Goal: Information Seeking & Learning: Learn about a topic

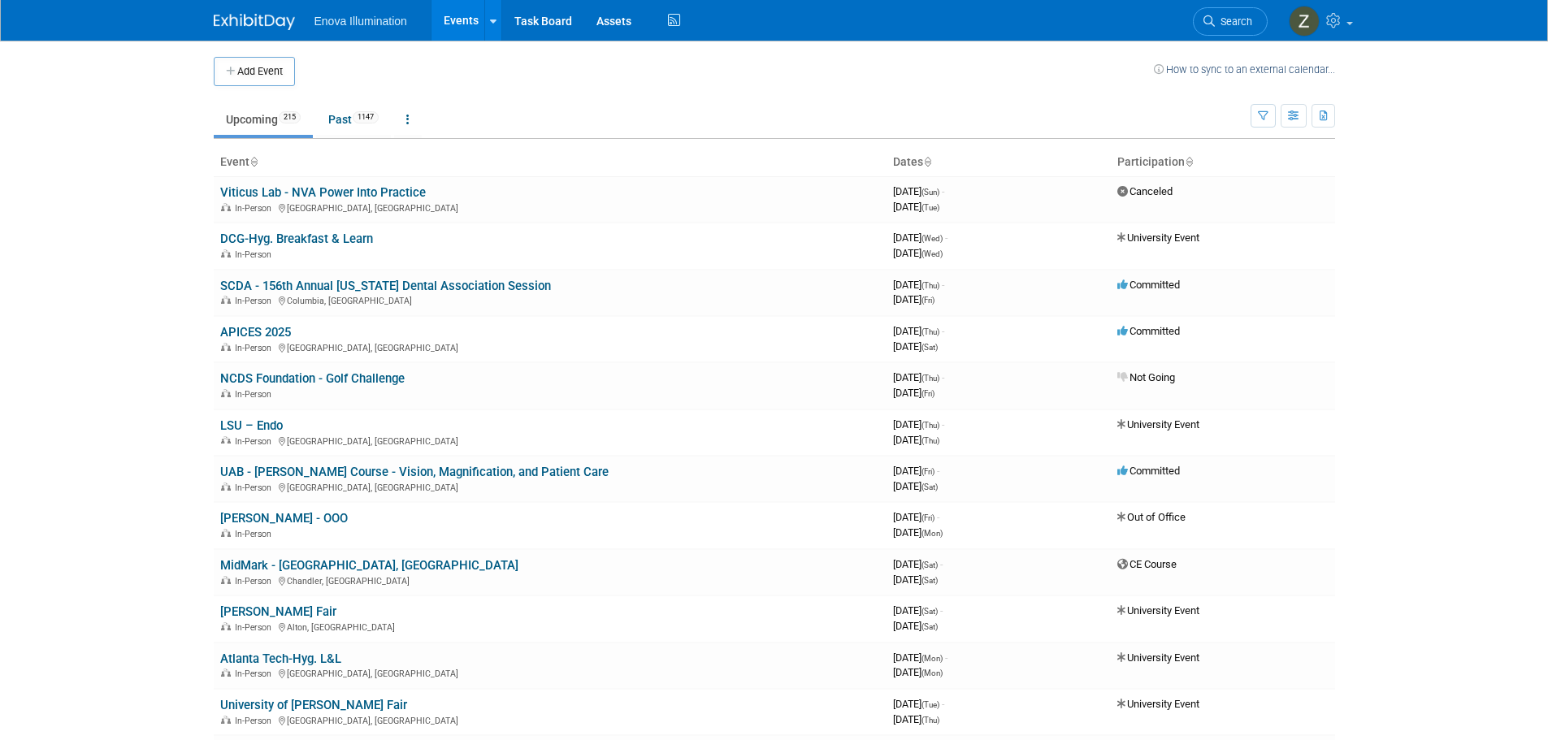
scroll to position [3133, 0]
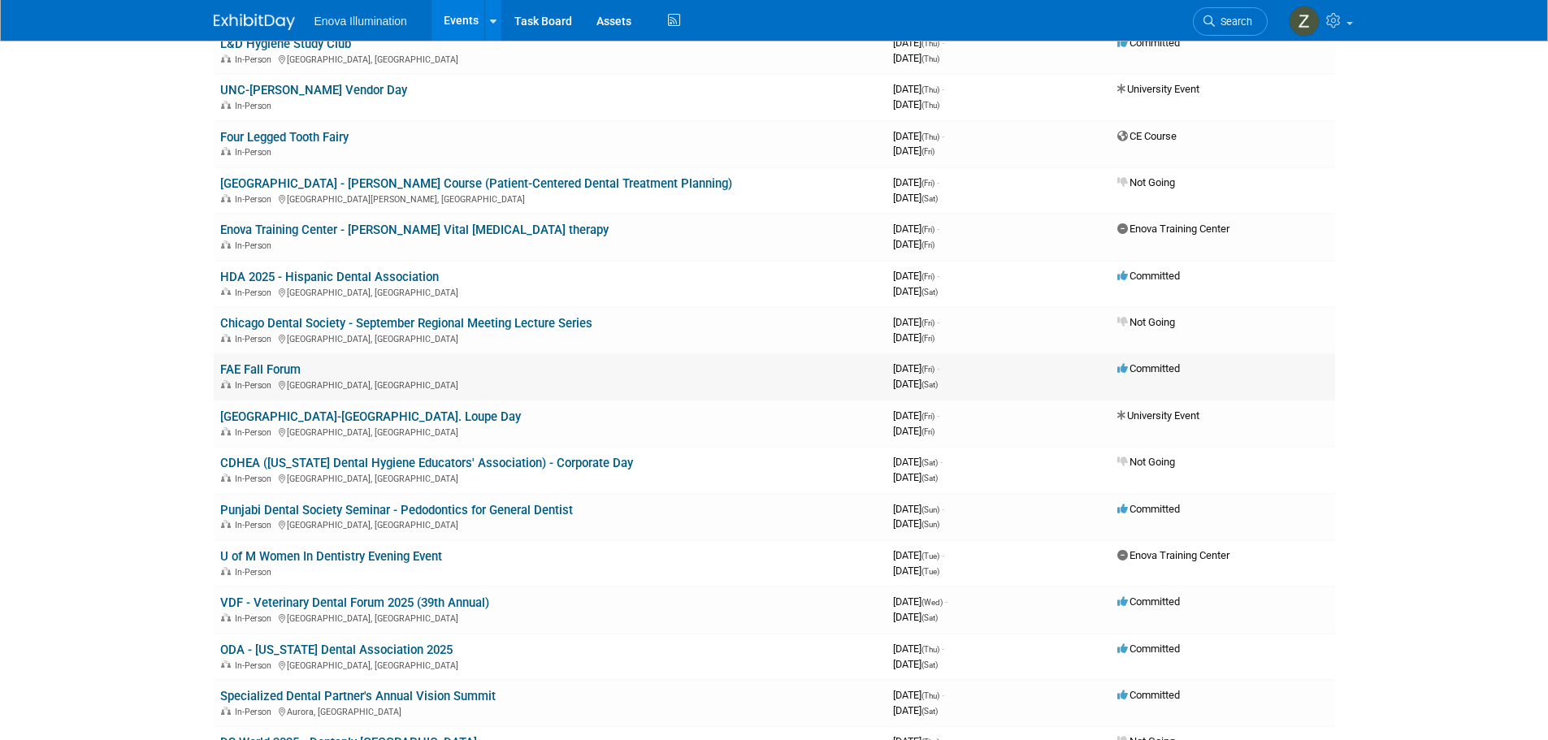
click at [257, 379] on div "In-Person Orlando, FL" at bounding box center [550, 384] width 660 height 13
click at [264, 371] on link "FAE Fall Forum" at bounding box center [260, 369] width 80 height 15
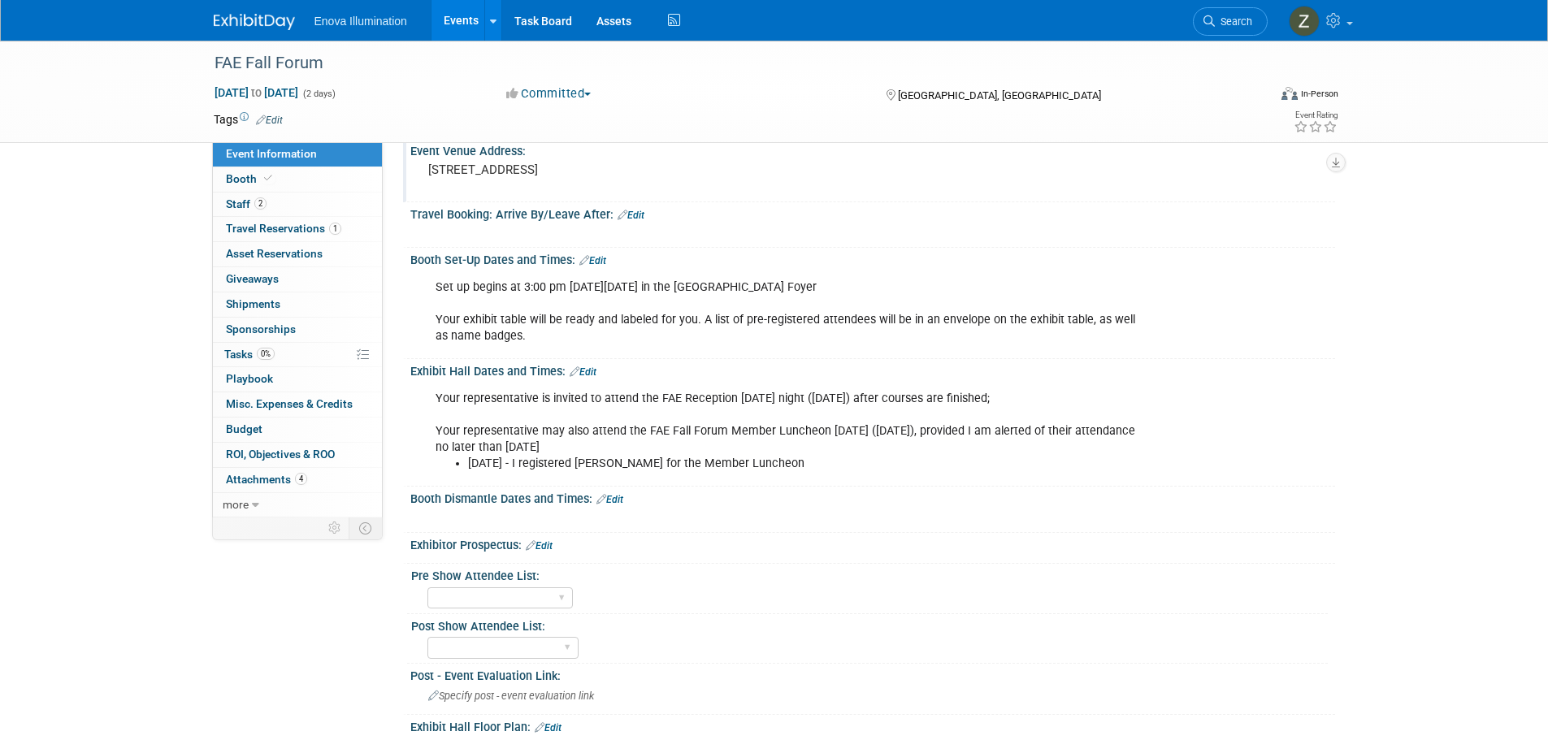
scroll to position [163, 0]
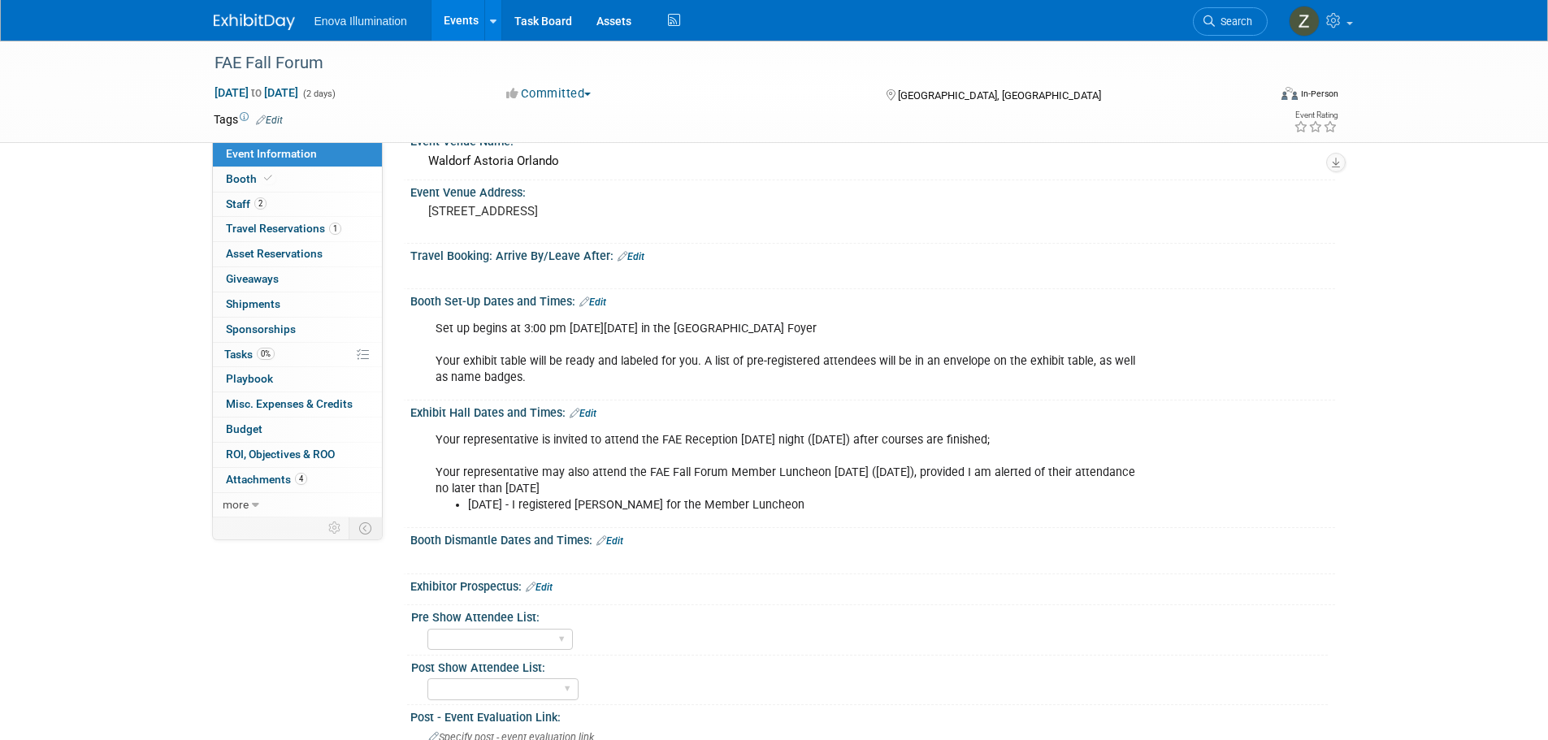
click at [1234, 13] on link "Search" at bounding box center [1230, 21] width 75 height 28
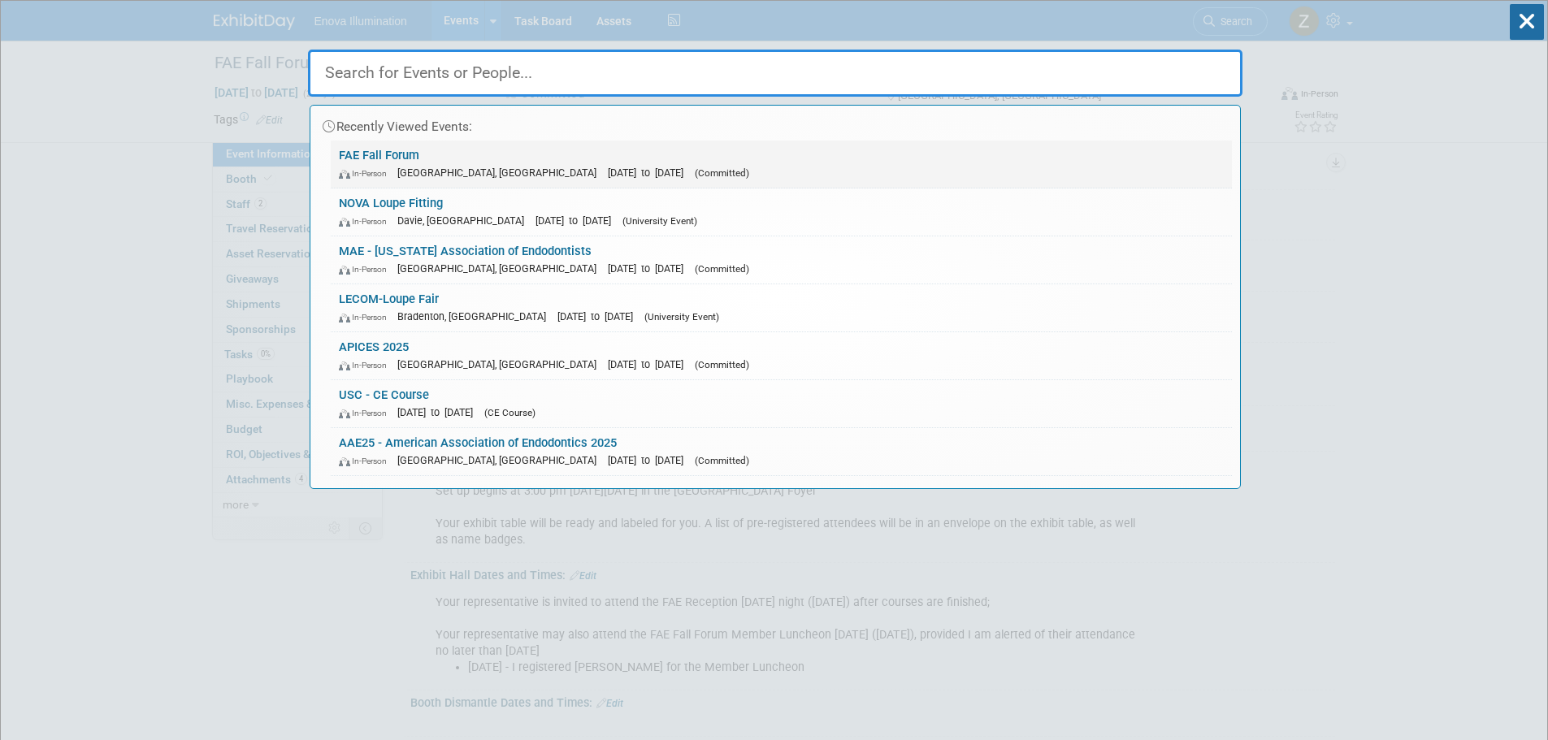
click at [398, 154] on link "FAE Fall Forum In-Person Orlando, FL Sep 19, 2025 to Sep 20, 2025 (Committed)" at bounding box center [781, 164] width 901 height 47
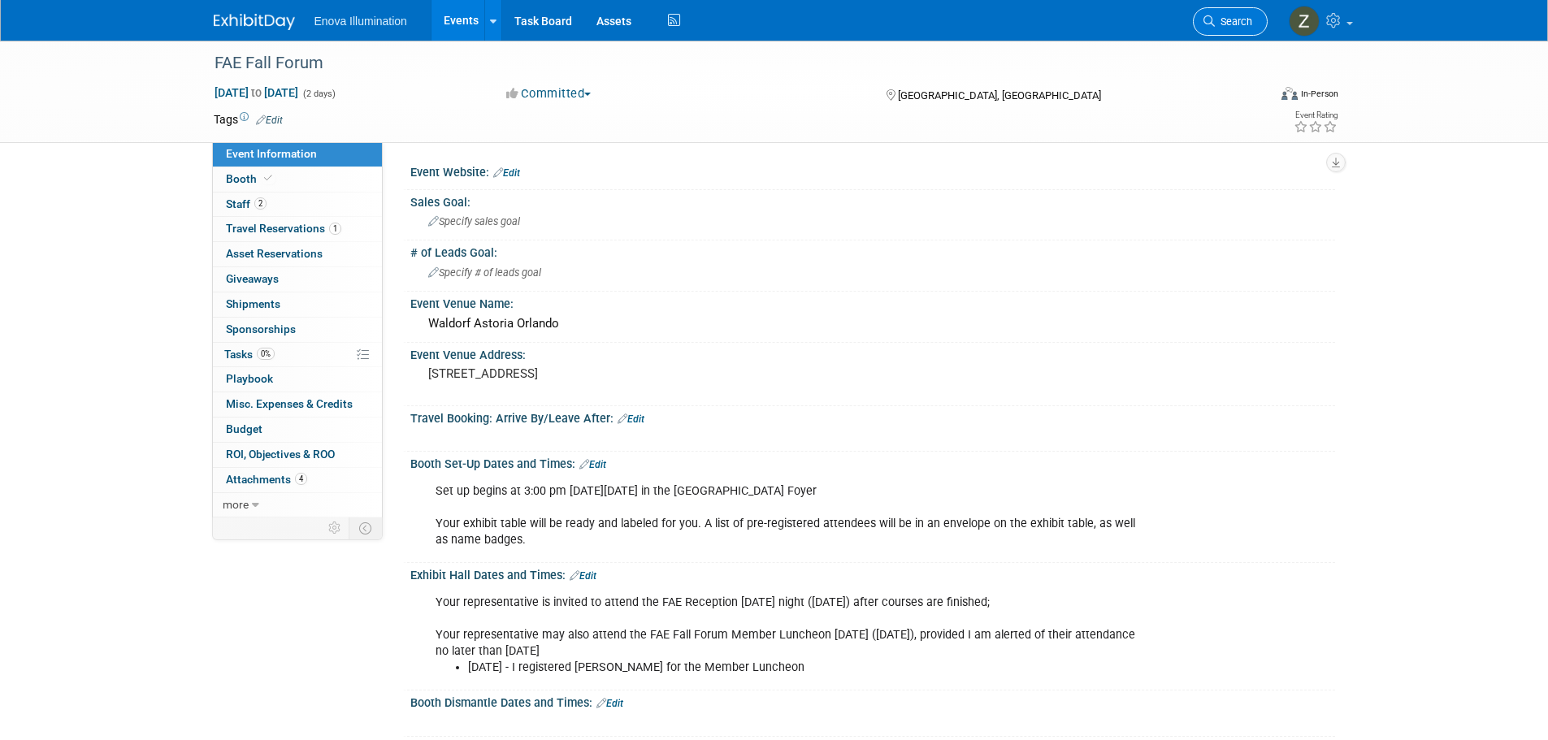
click at [1228, 18] on span "Search" at bounding box center [1233, 21] width 37 height 12
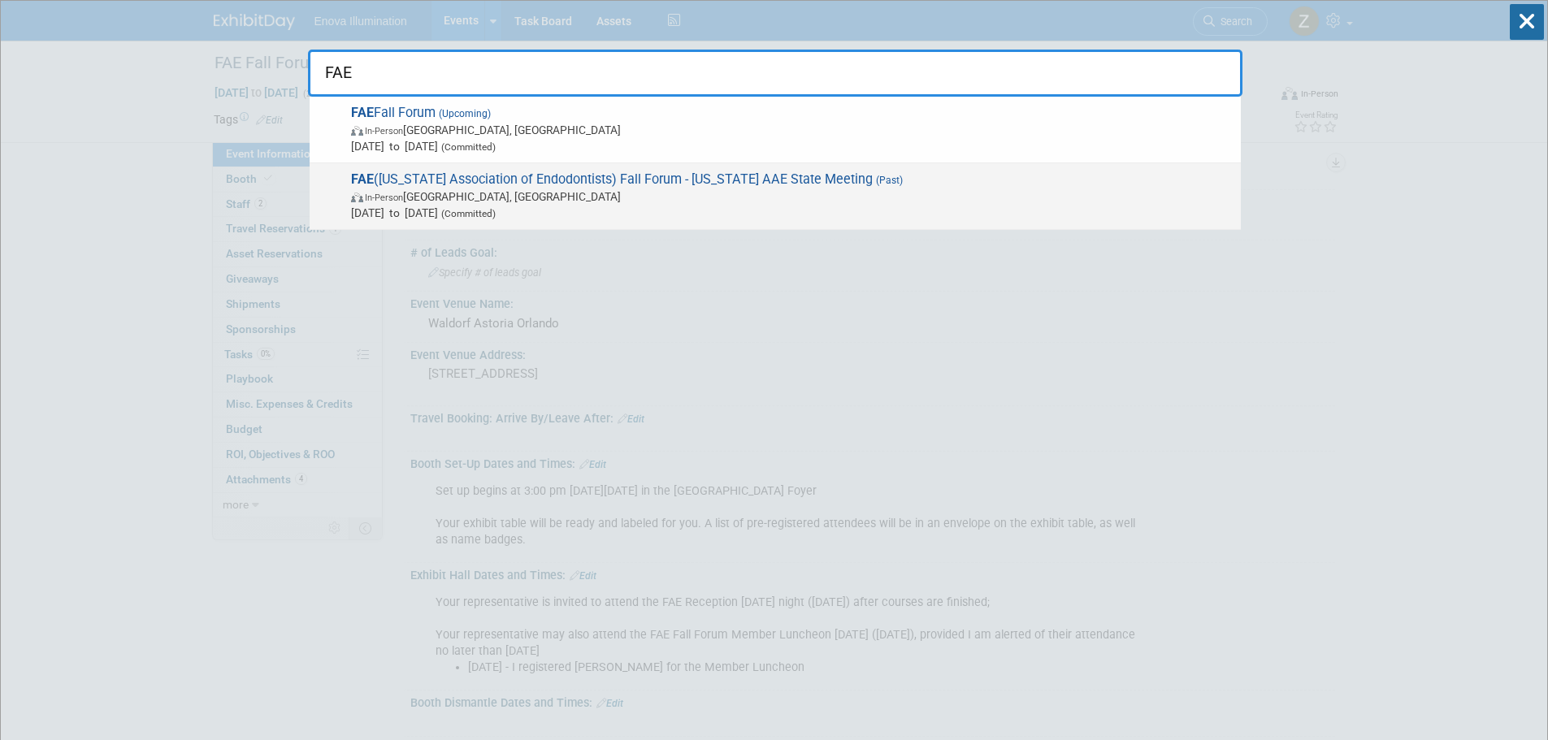
type input "FAE"
click at [592, 188] on span "FAE (Florida Association of Endodontists) Fall Forum - Florida AAE State Meetin…" at bounding box center [789, 196] width 887 height 50
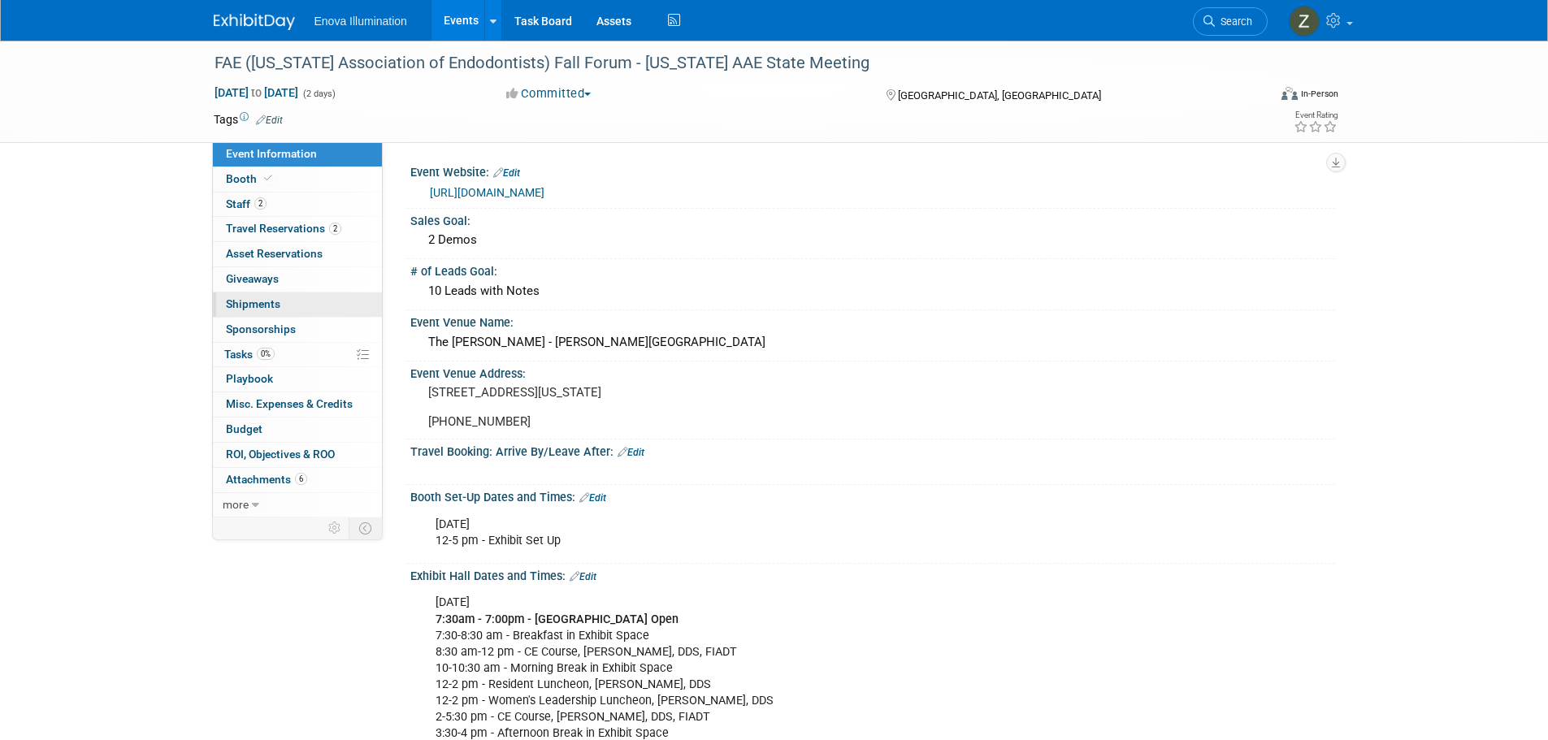
click at [287, 300] on link "0 Shipments 0" at bounding box center [297, 305] width 169 height 24
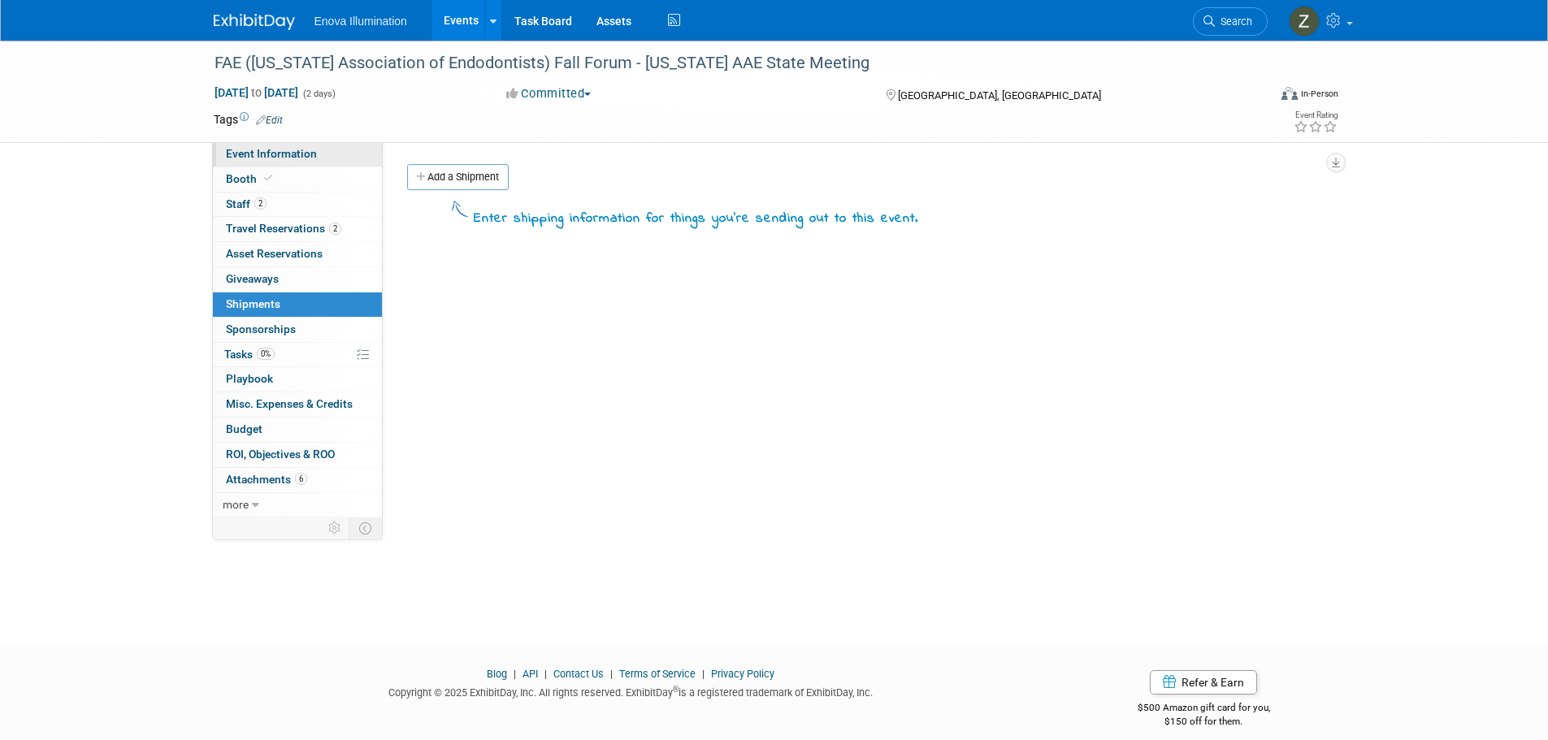
click at [284, 154] on span "Event Information" at bounding box center [271, 153] width 91 height 13
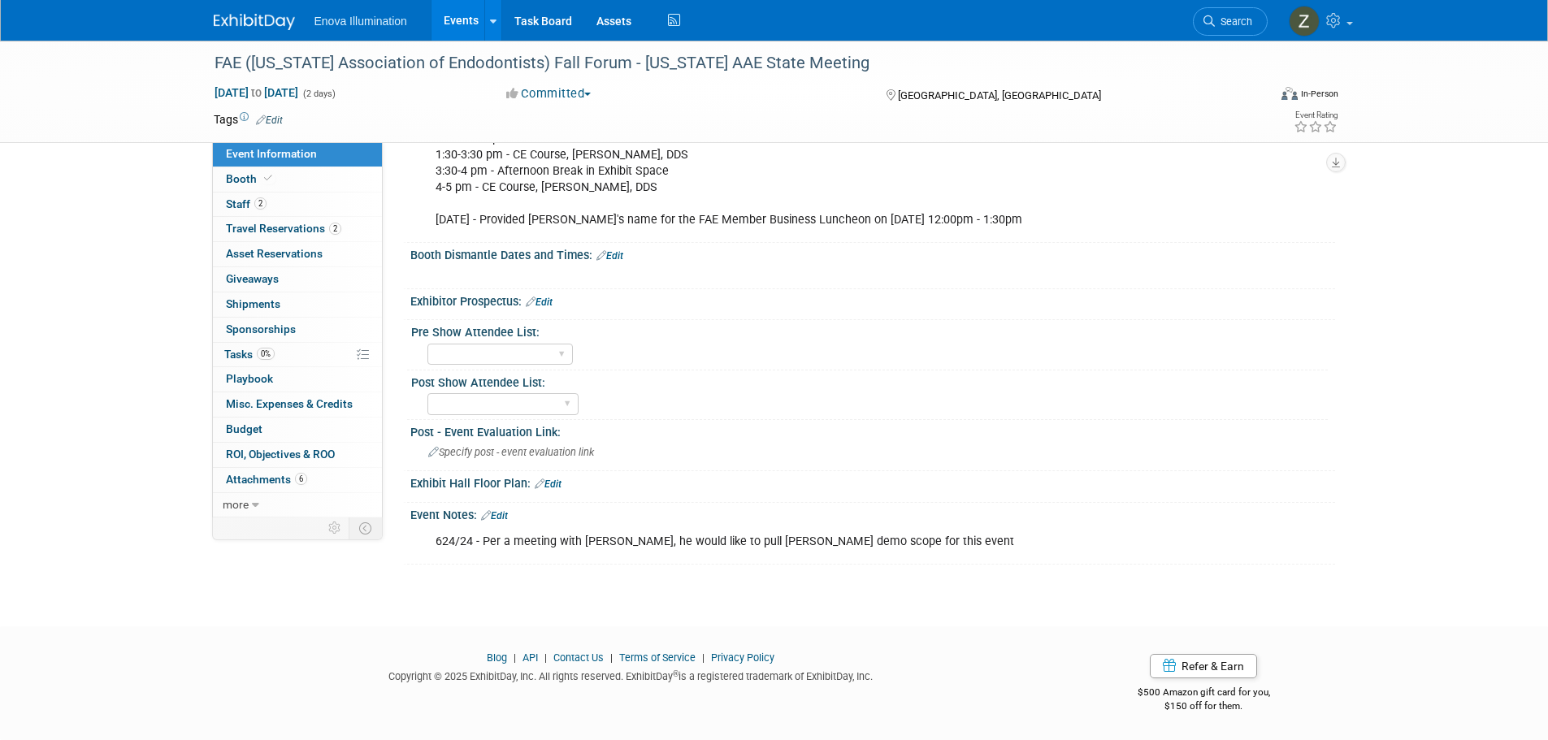
scroll to position [740, 0]
click at [1238, 17] on span "Search" at bounding box center [1233, 21] width 37 height 12
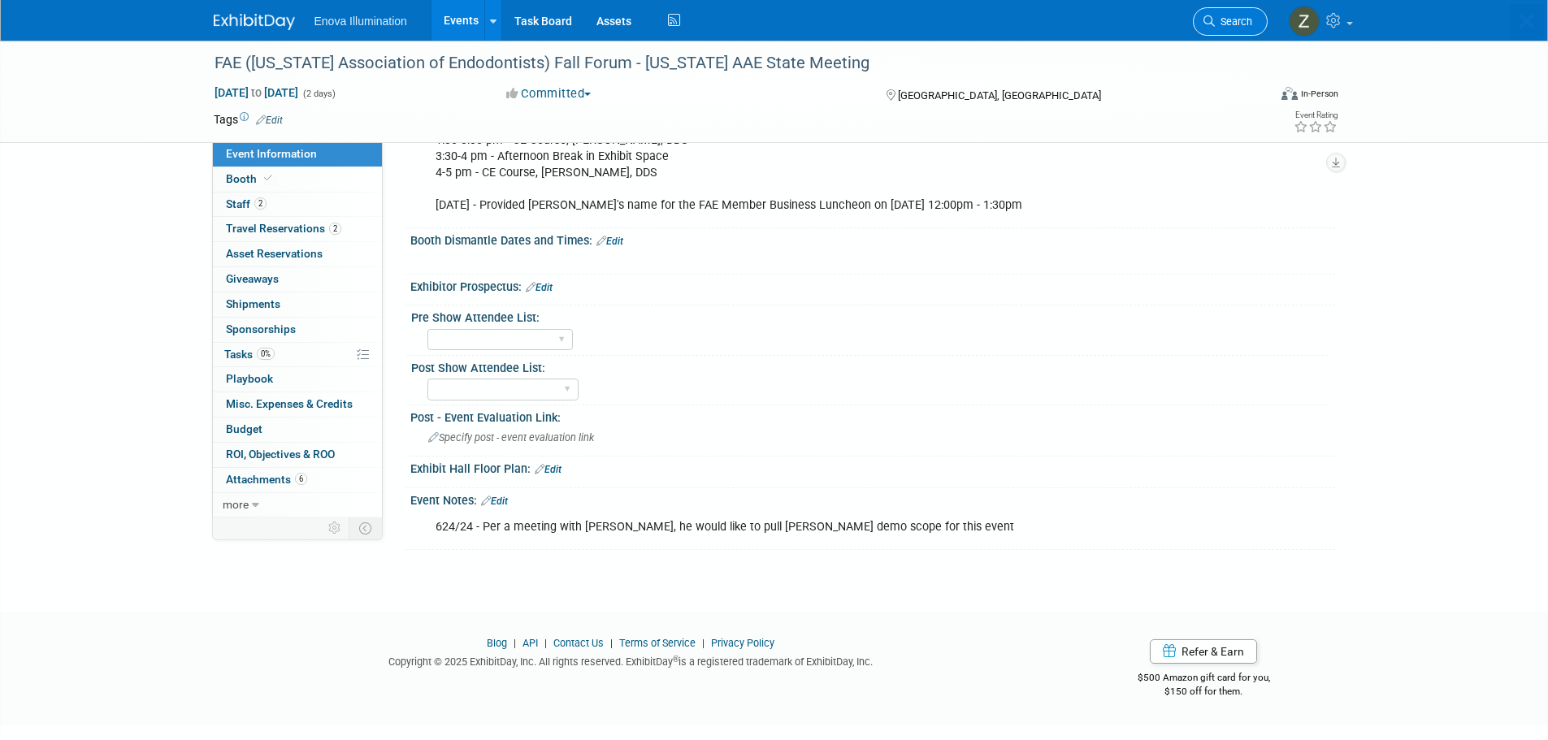
scroll to position [0, 0]
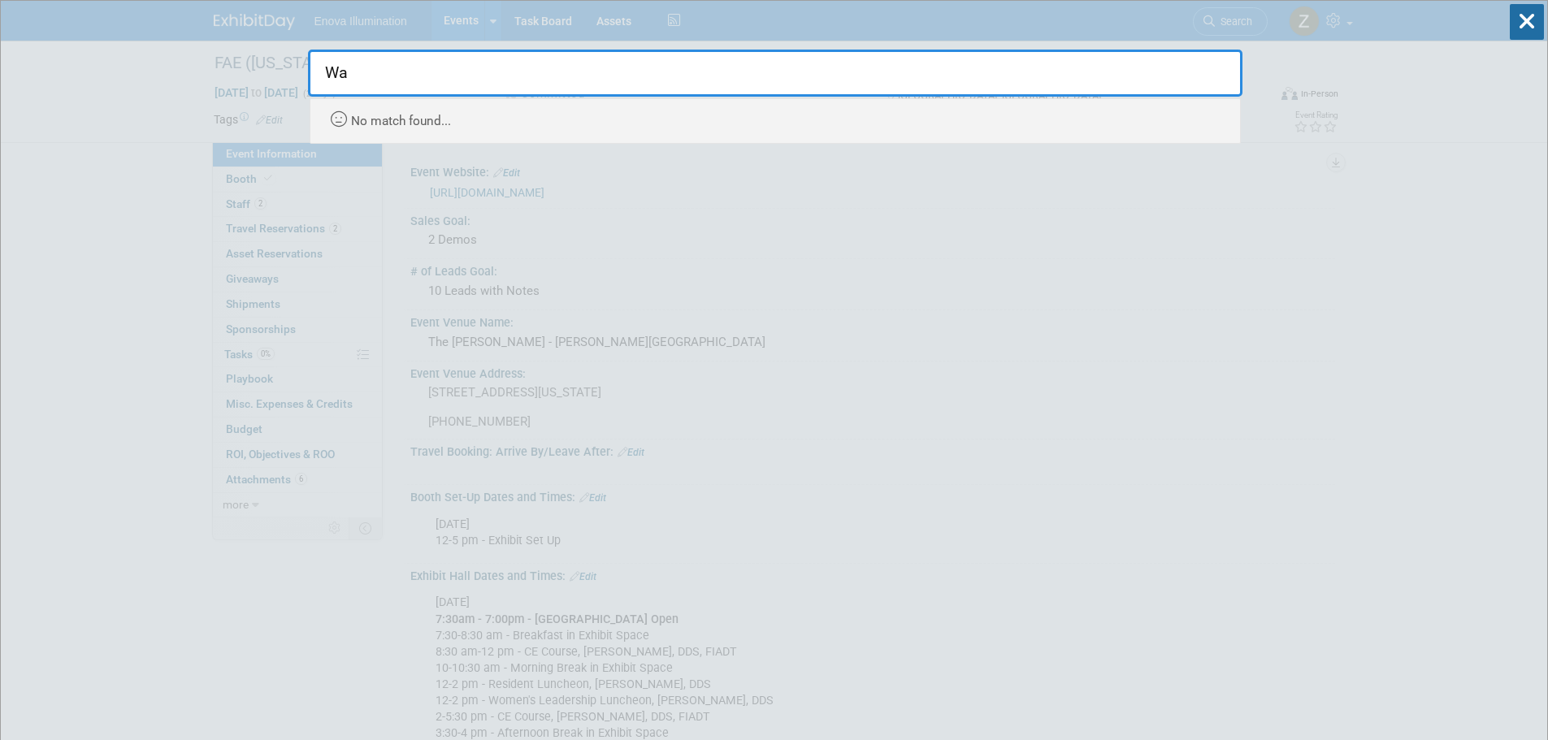
type input "W"
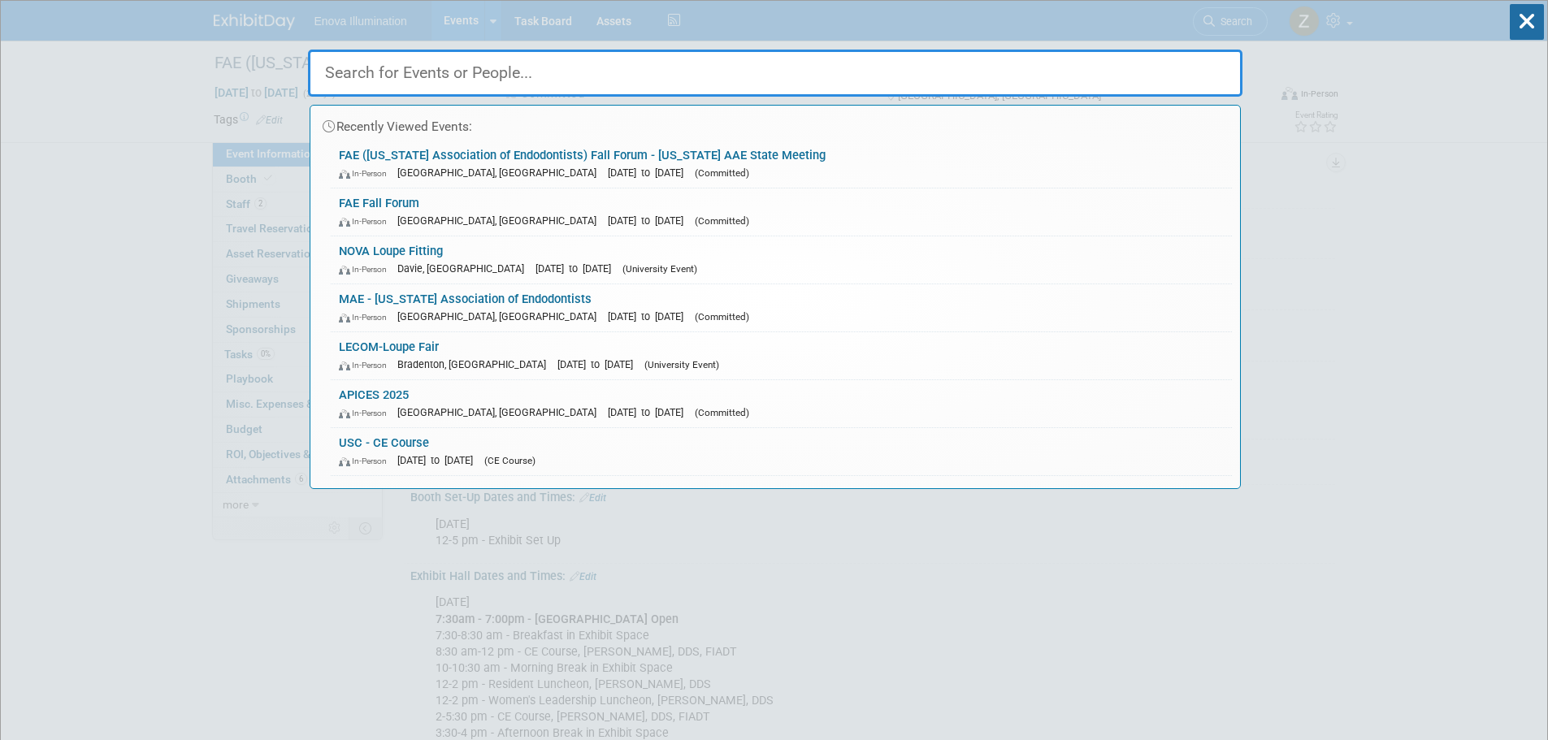
click at [766, 33] on div "Recently Viewed Events: FAE (Florida Association of Endodontists) Fall Forum - …" at bounding box center [775, 245] width 935 height 488
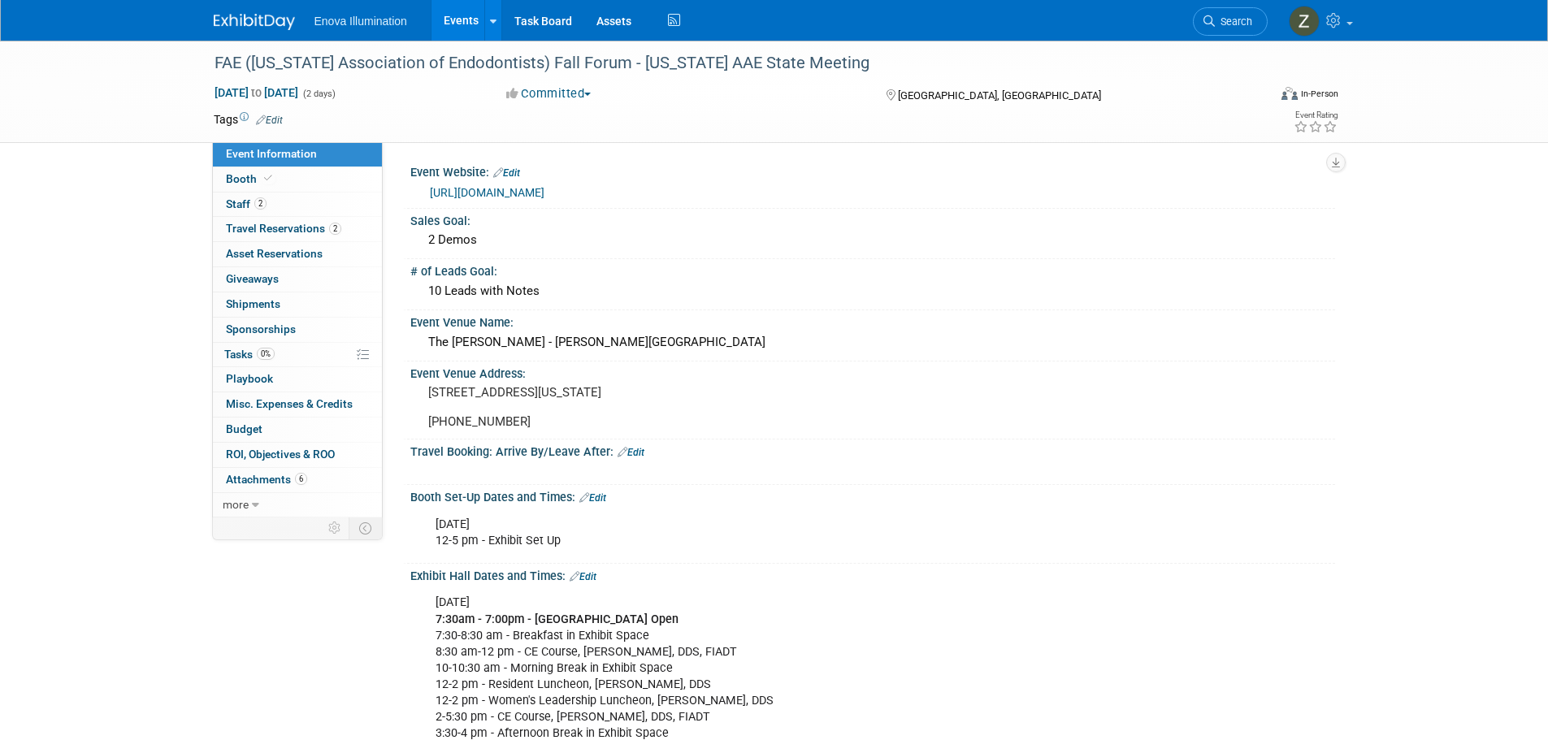
click at [261, 23] on img at bounding box center [254, 22] width 81 height 16
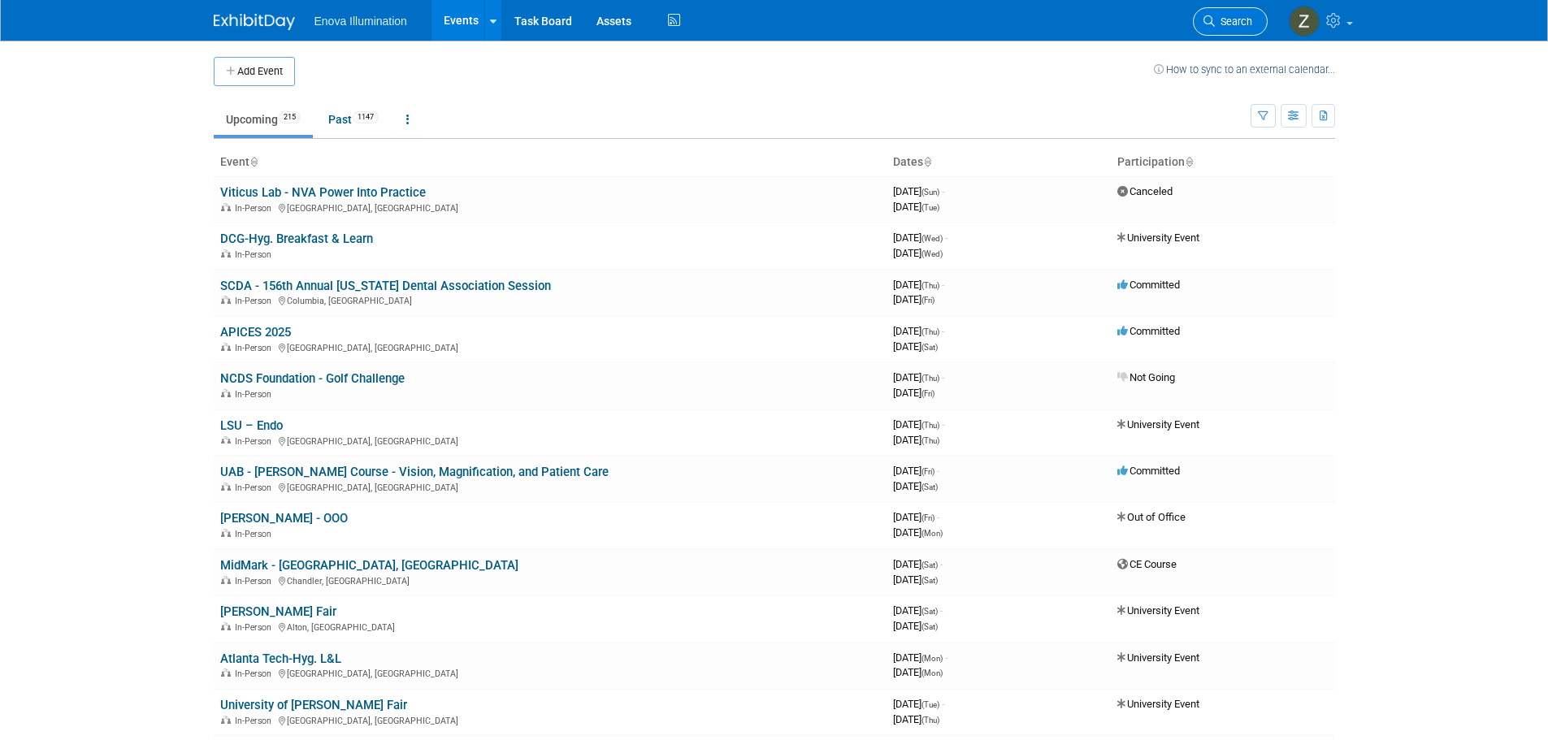
click at [1225, 28] on link "Search" at bounding box center [1230, 21] width 75 height 28
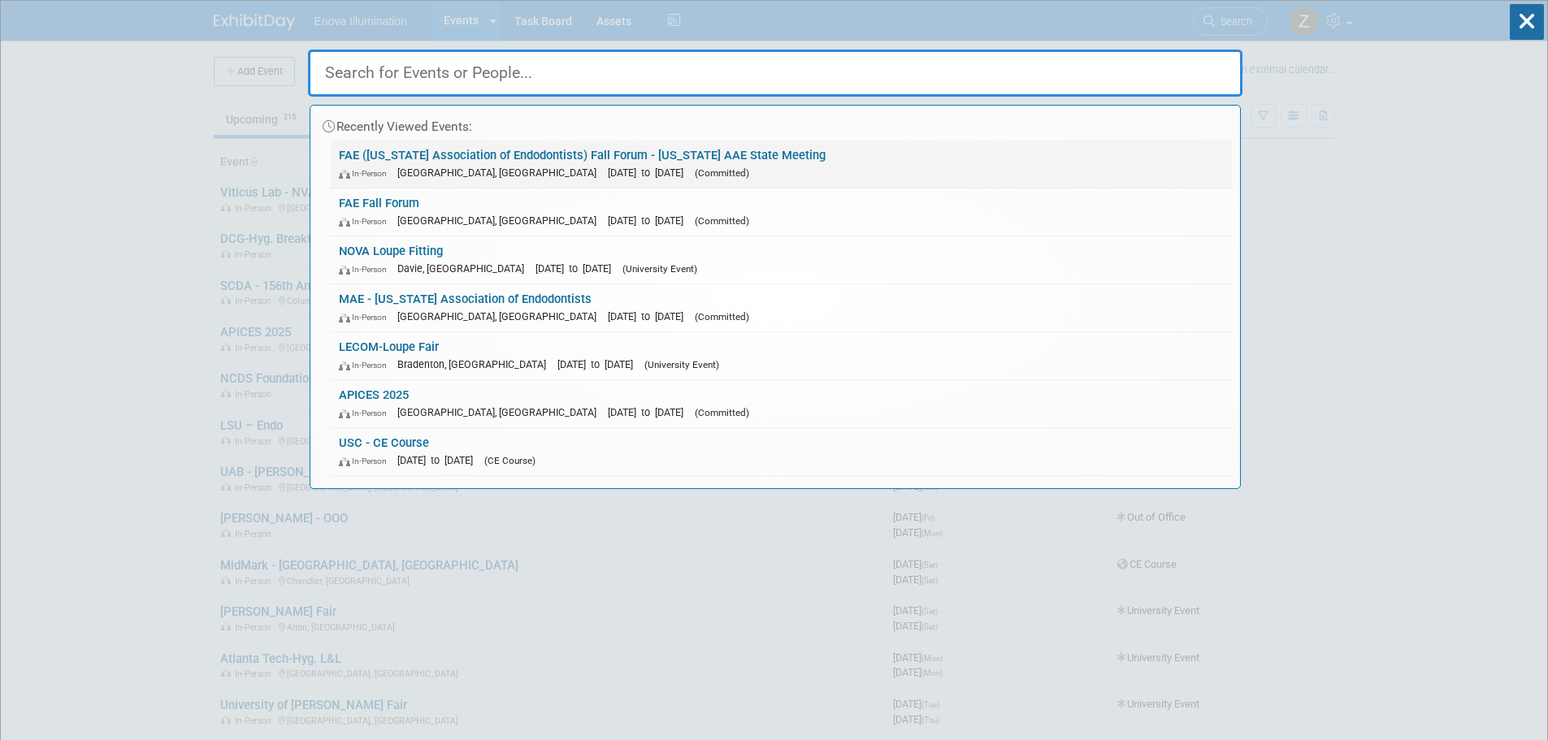
click at [387, 159] on link "FAE (Florida Association of Endodontists) Fall Forum - Florida AAE State Meetin…" at bounding box center [781, 164] width 901 height 47
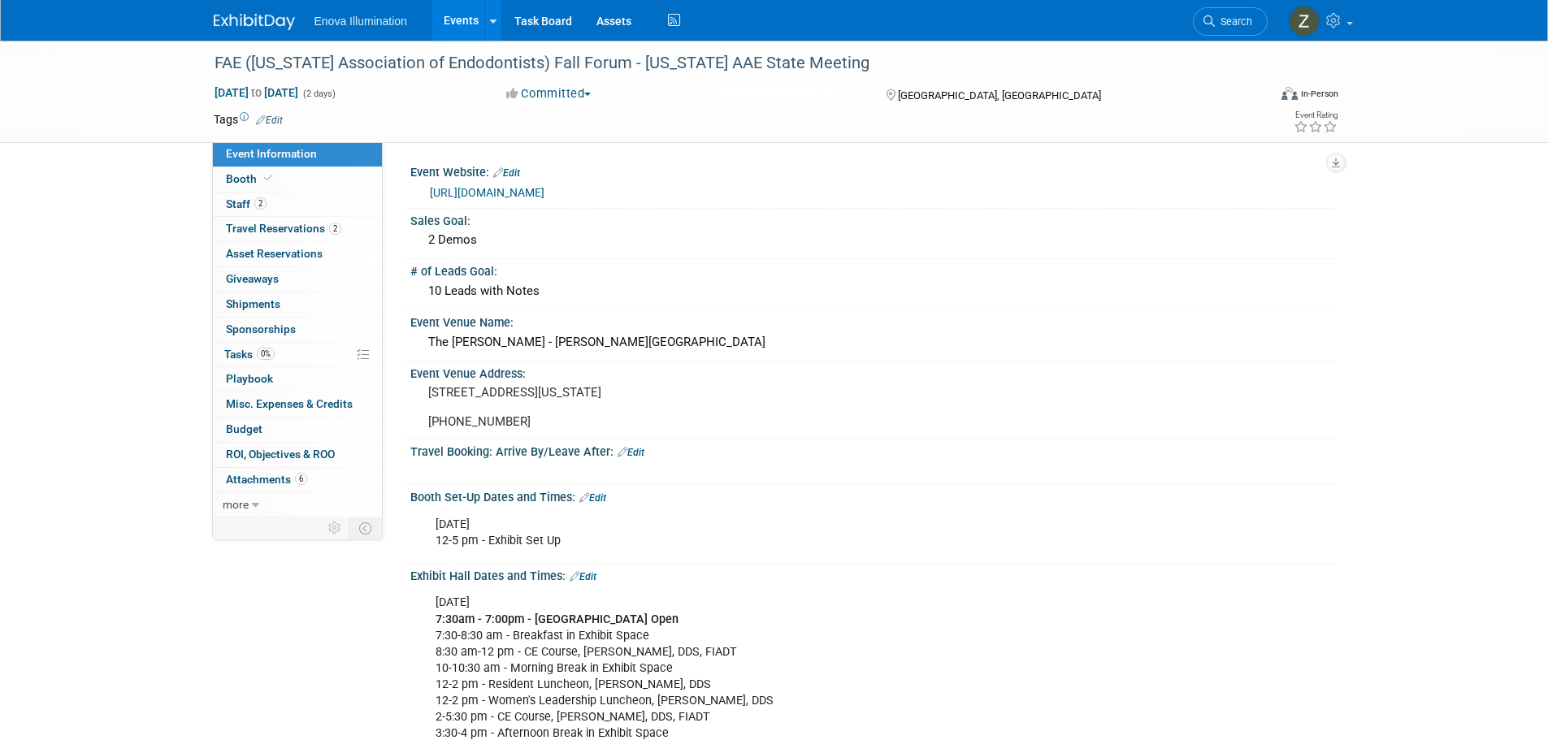
click at [264, 29] on img at bounding box center [254, 22] width 81 height 16
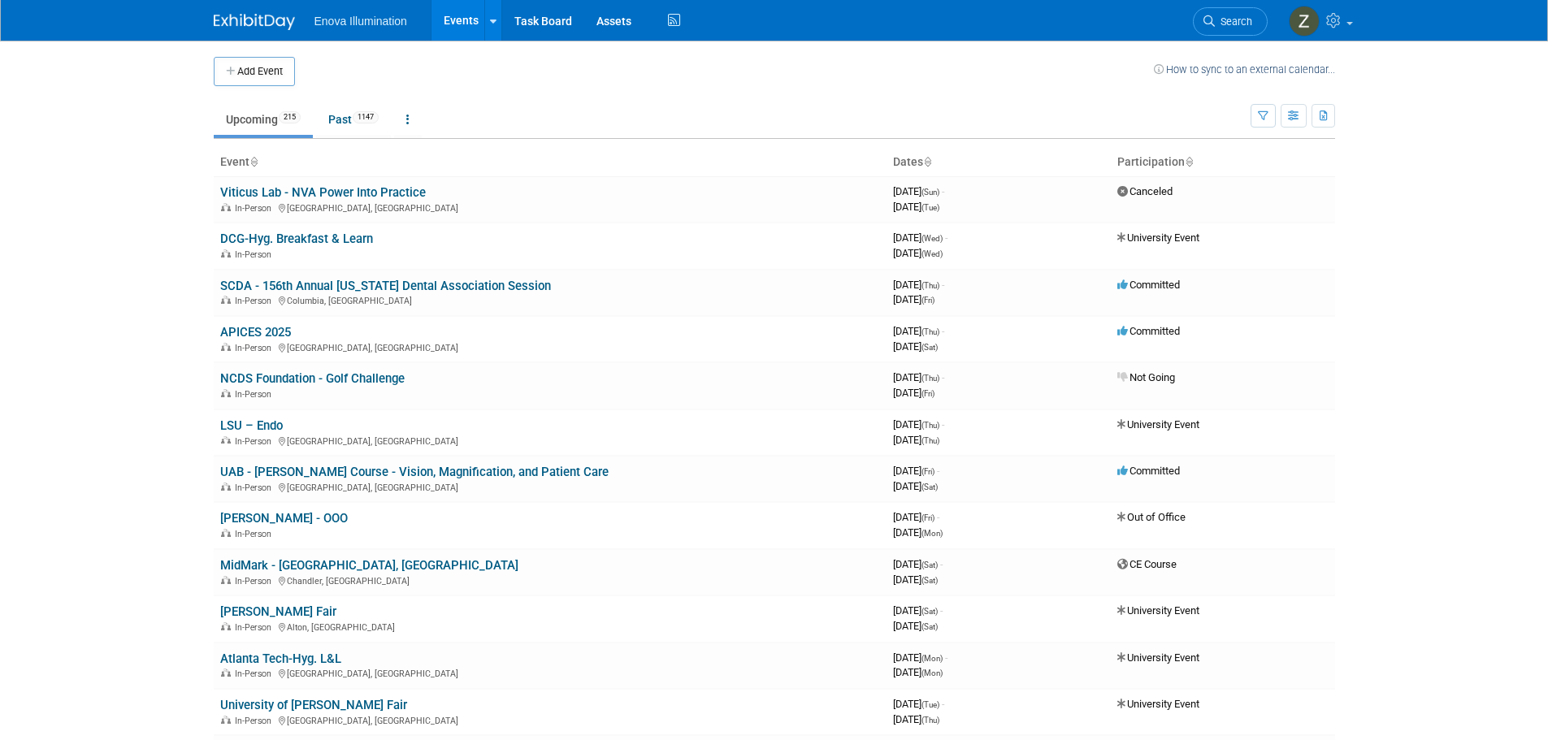
click at [347, 27] on span "Enova Illumination" at bounding box center [361, 21] width 93 height 13
click at [353, 25] on span "Enova Illumination" at bounding box center [361, 21] width 93 height 13
click at [248, 15] on img at bounding box center [254, 22] width 81 height 16
click at [254, 24] on img at bounding box center [254, 22] width 81 height 16
click at [1231, 27] on span "Search" at bounding box center [1233, 21] width 37 height 12
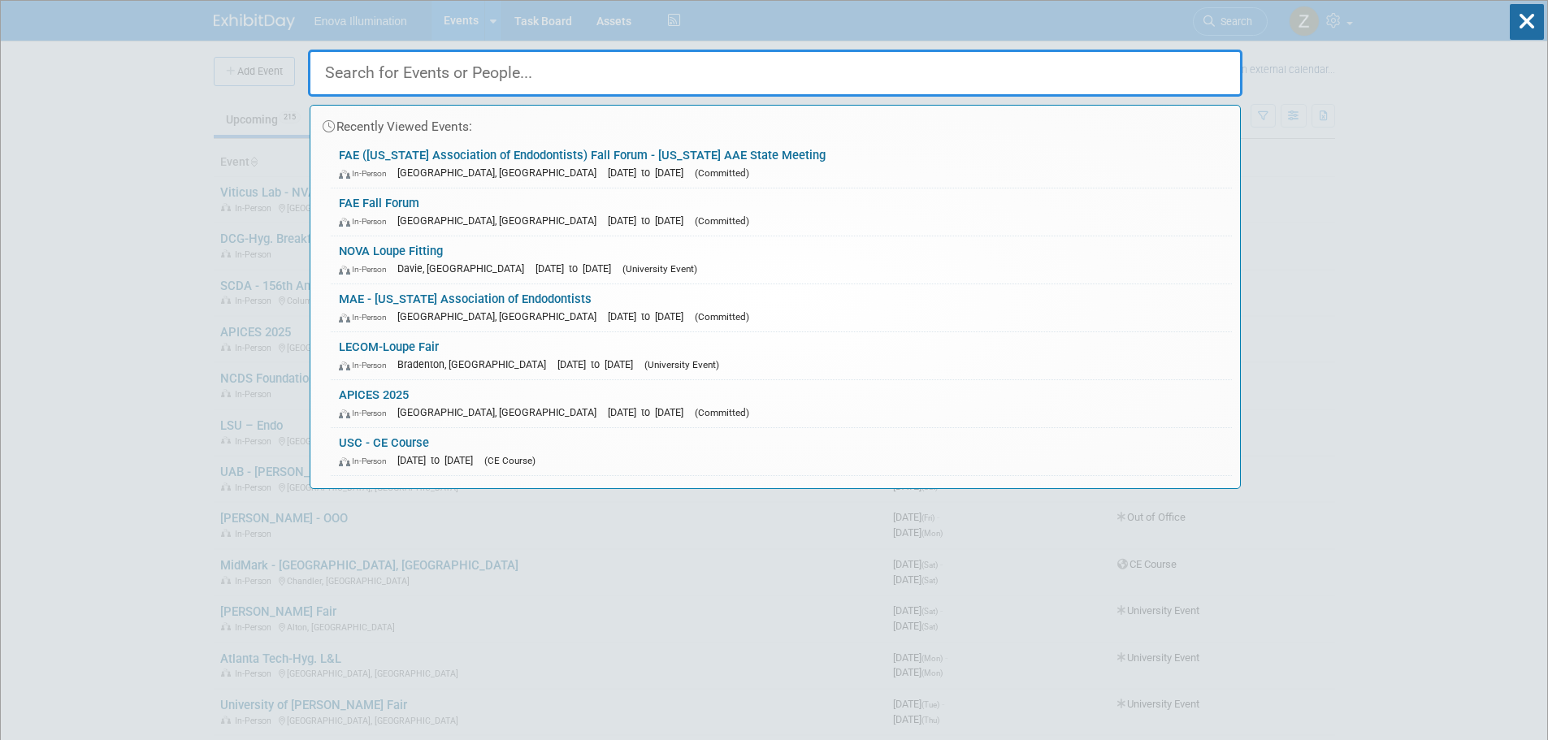
click at [1008, 23] on div "Recently Viewed Events: FAE (Florida Association of Endodontists) Fall Forum - …" at bounding box center [775, 245] width 935 height 488
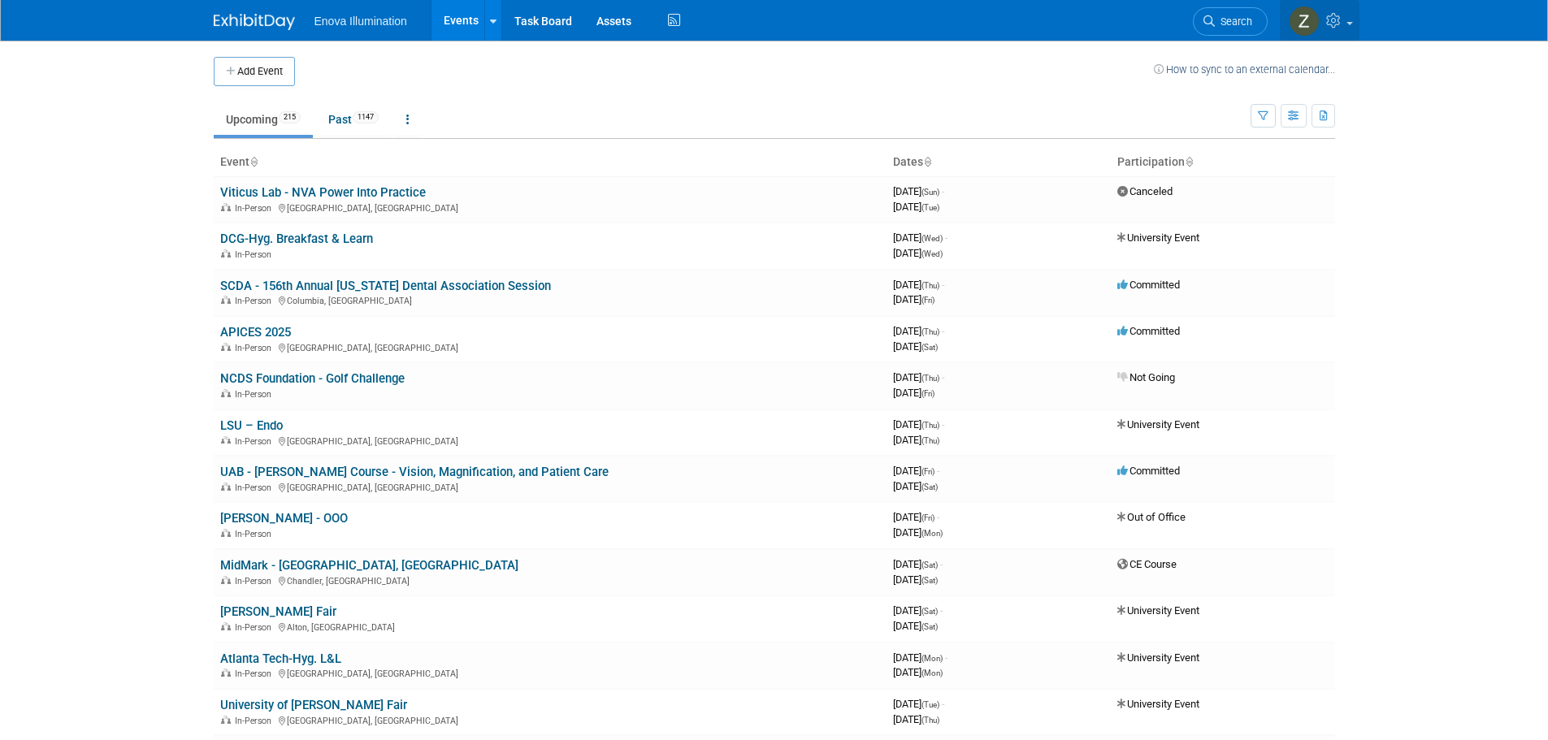
click at [1336, 20] on icon at bounding box center [1335, 20] width 19 height 15
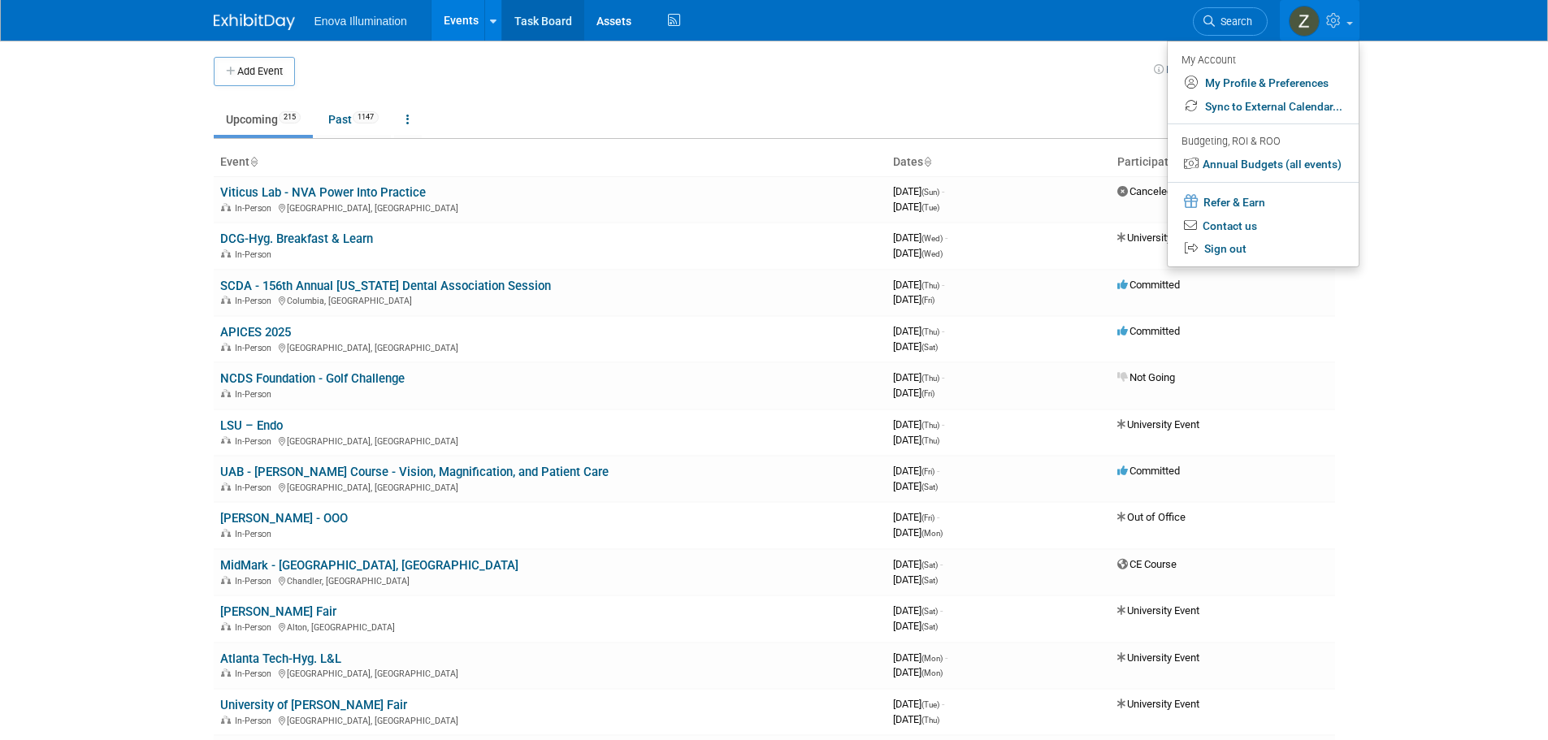
click at [540, 23] on link "Task Board" at bounding box center [543, 20] width 82 height 41
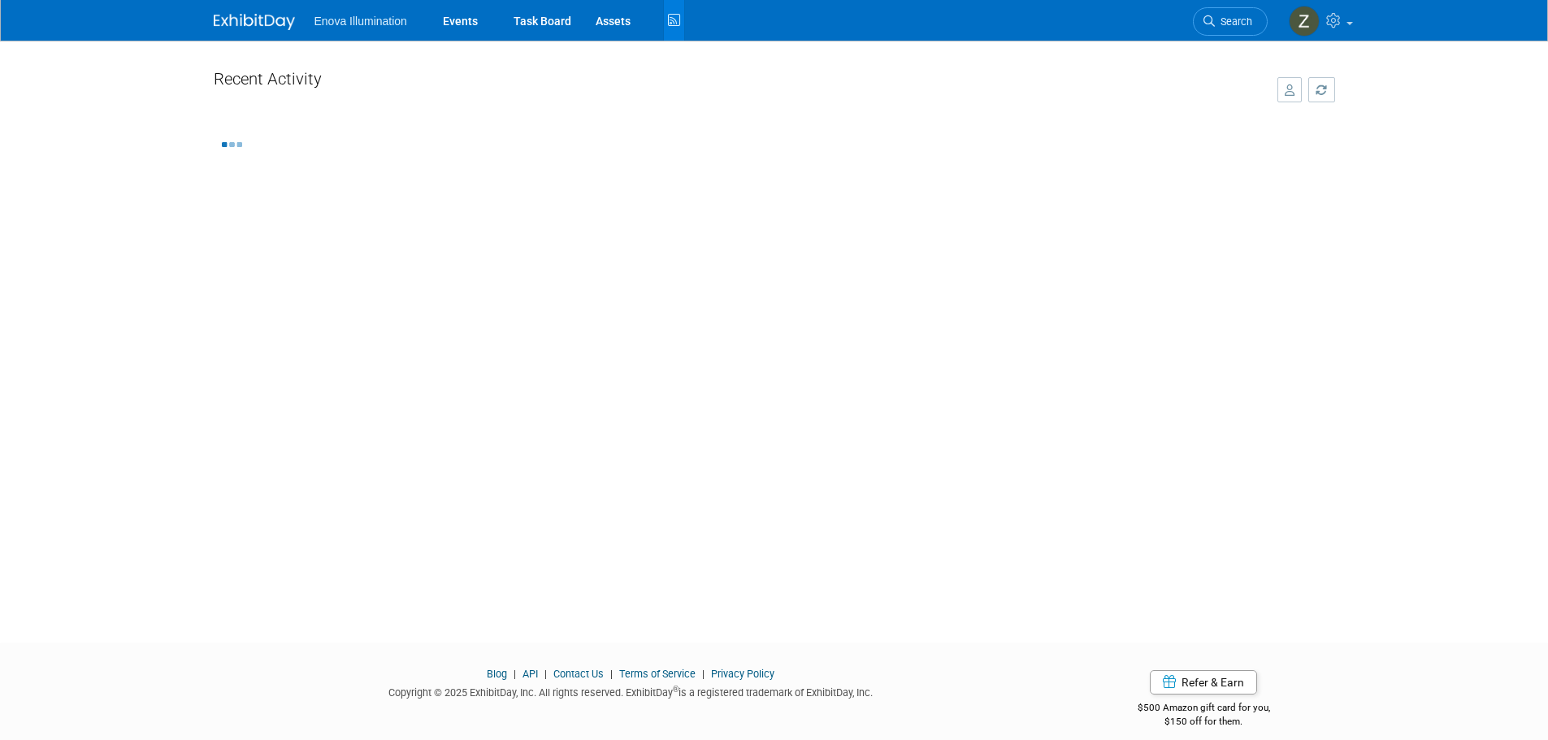
click at [254, 26] on img at bounding box center [254, 22] width 81 height 16
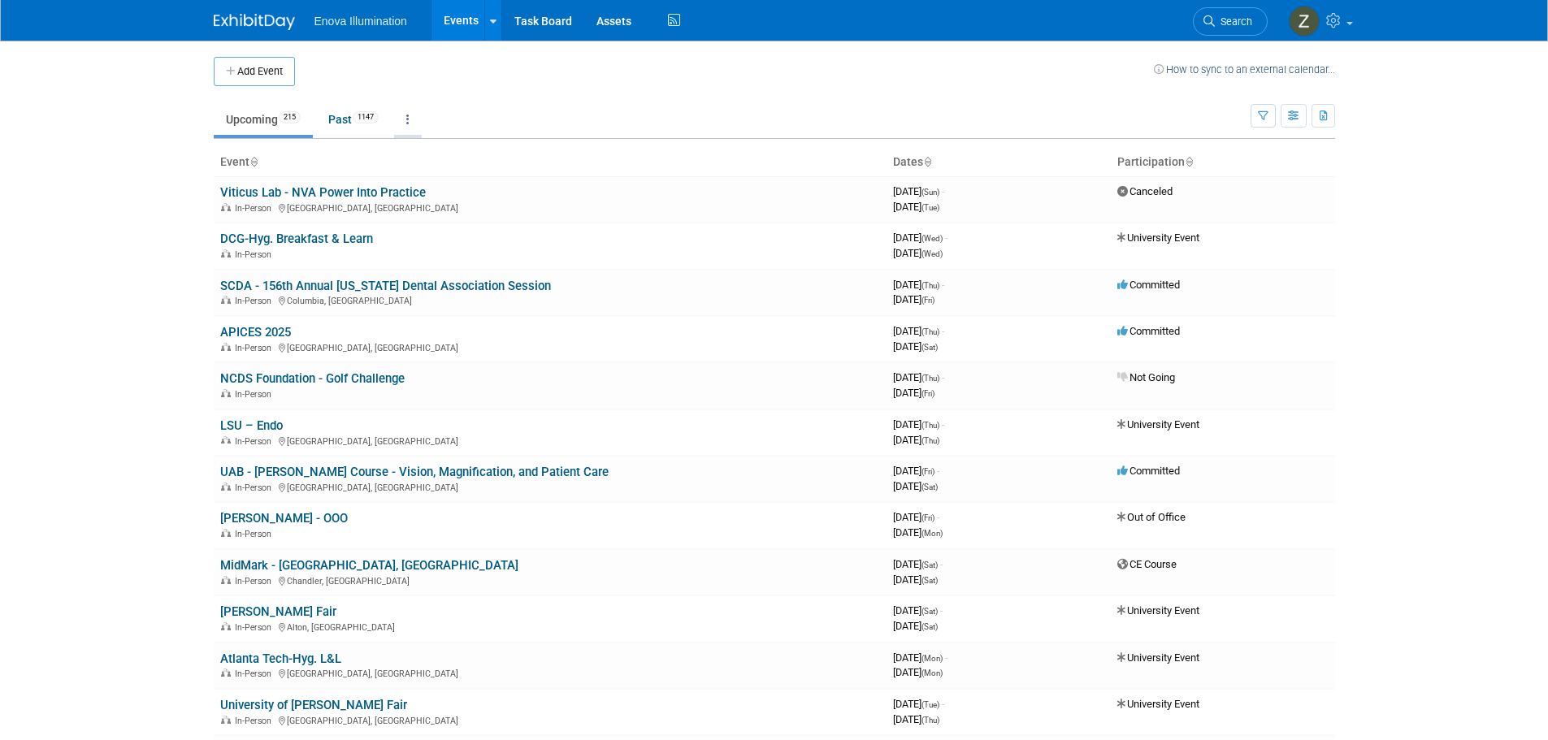
click at [410, 114] on icon at bounding box center [407, 119] width 3 height 11
click at [1343, 20] on icon at bounding box center [1335, 20] width 19 height 15
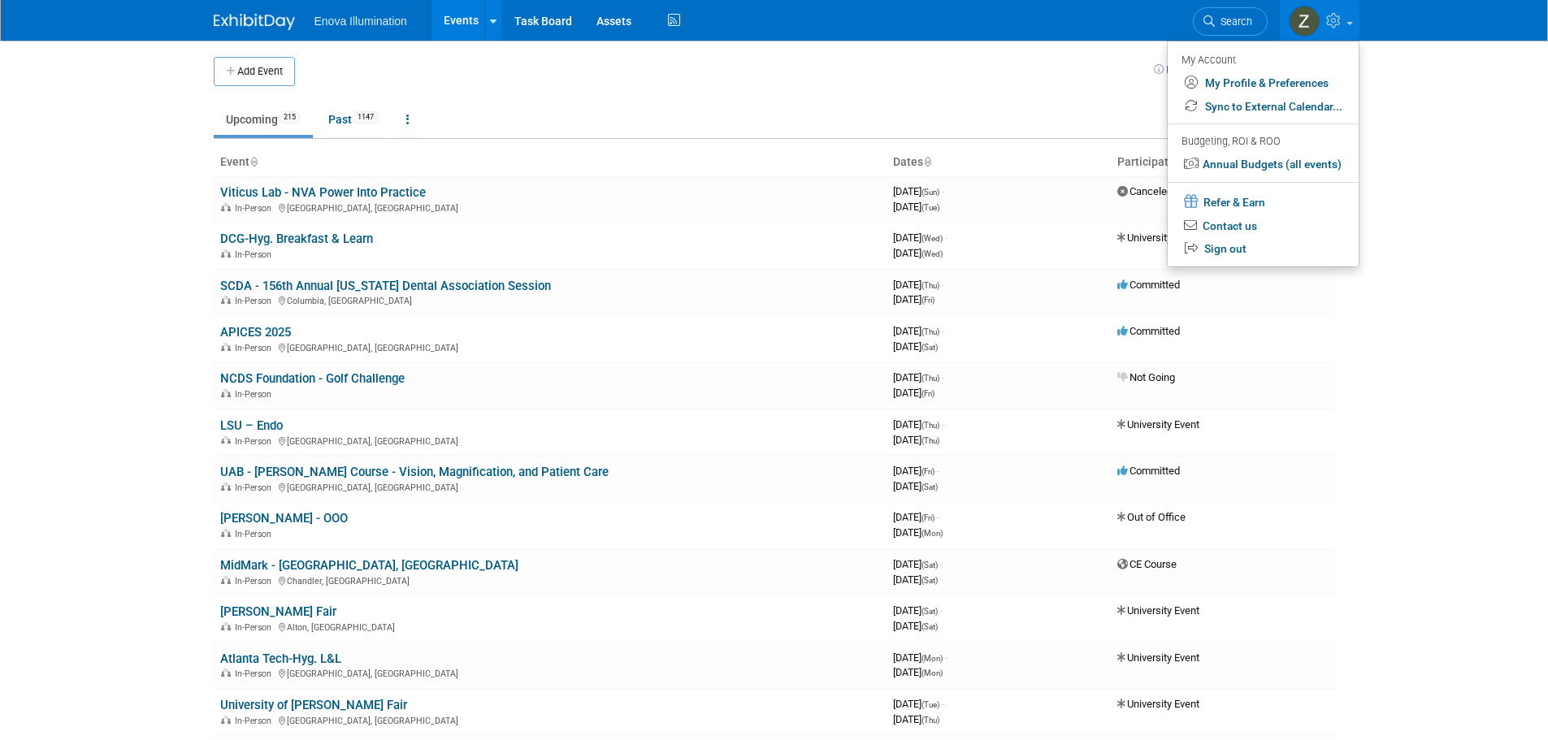
click at [346, 26] on span "Enova Illumination" at bounding box center [361, 21] width 93 height 13
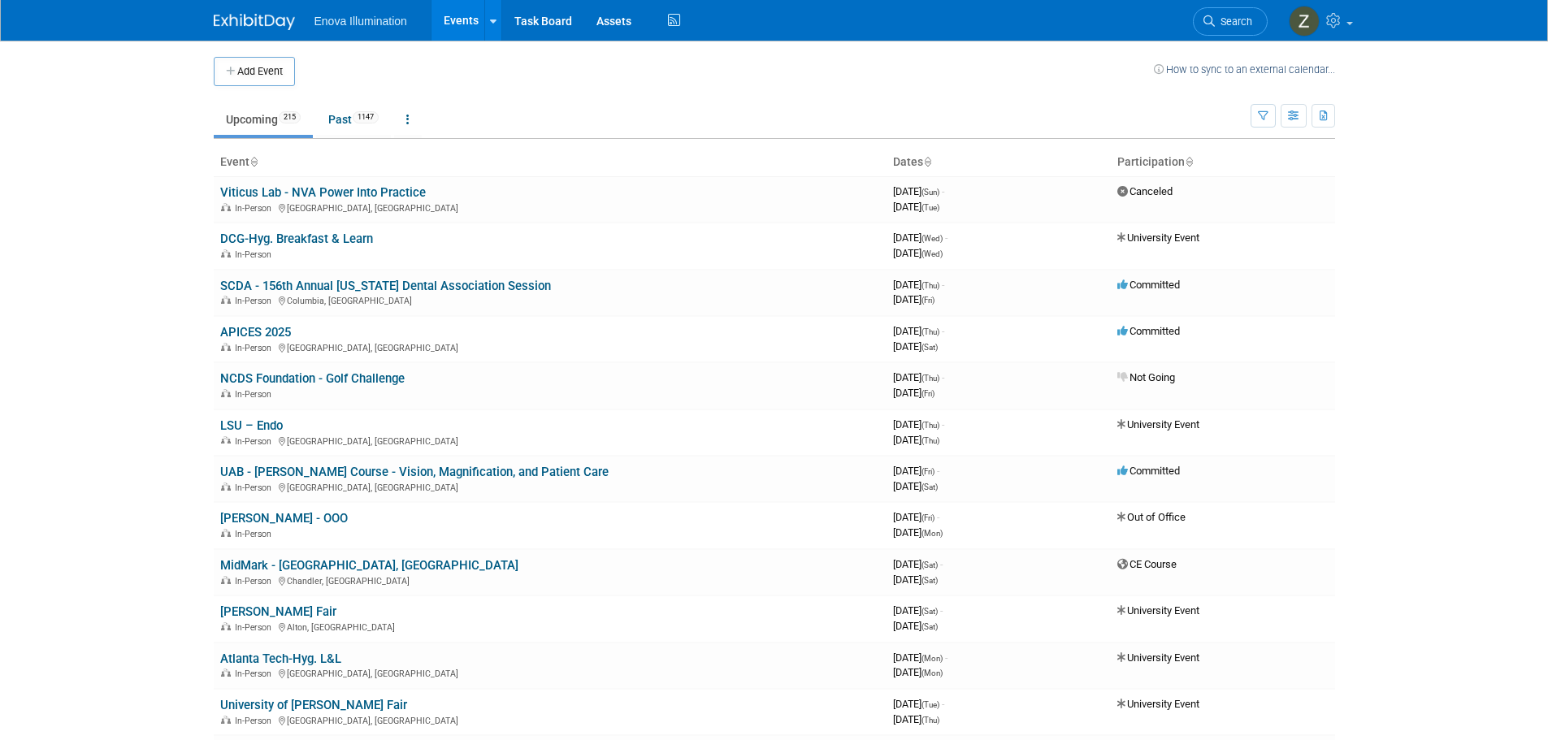
click at [243, 31] on div "Enova Illumination Events Add Event Bulk Upload Events Shareable Event Boards R…" at bounding box center [775, 20] width 1122 height 41
click at [262, 187] on link "Viticus Lab - NVA Power Into Practice" at bounding box center [323, 192] width 206 height 15
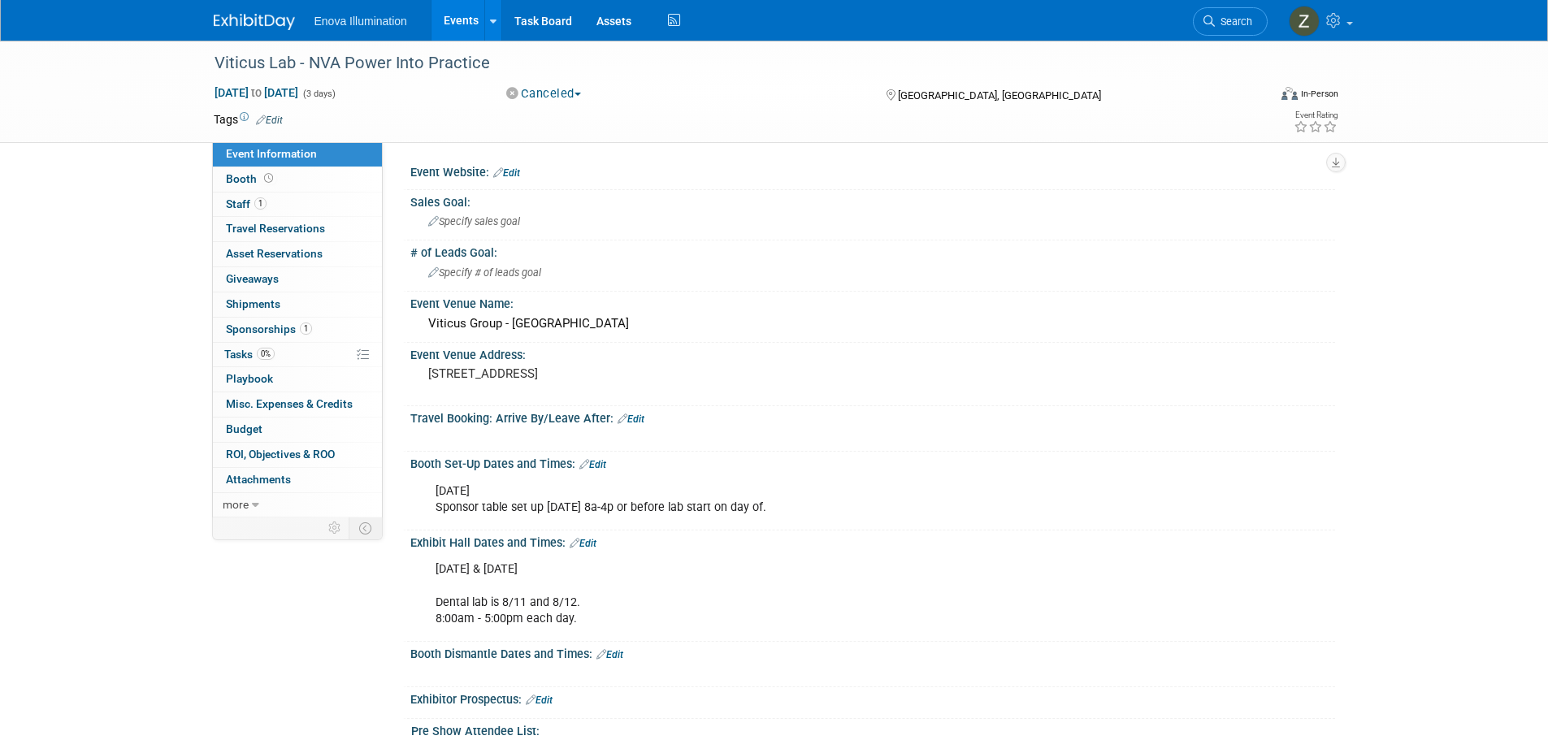
click at [263, 26] on img at bounding box center [254, 22] width 81 height 16
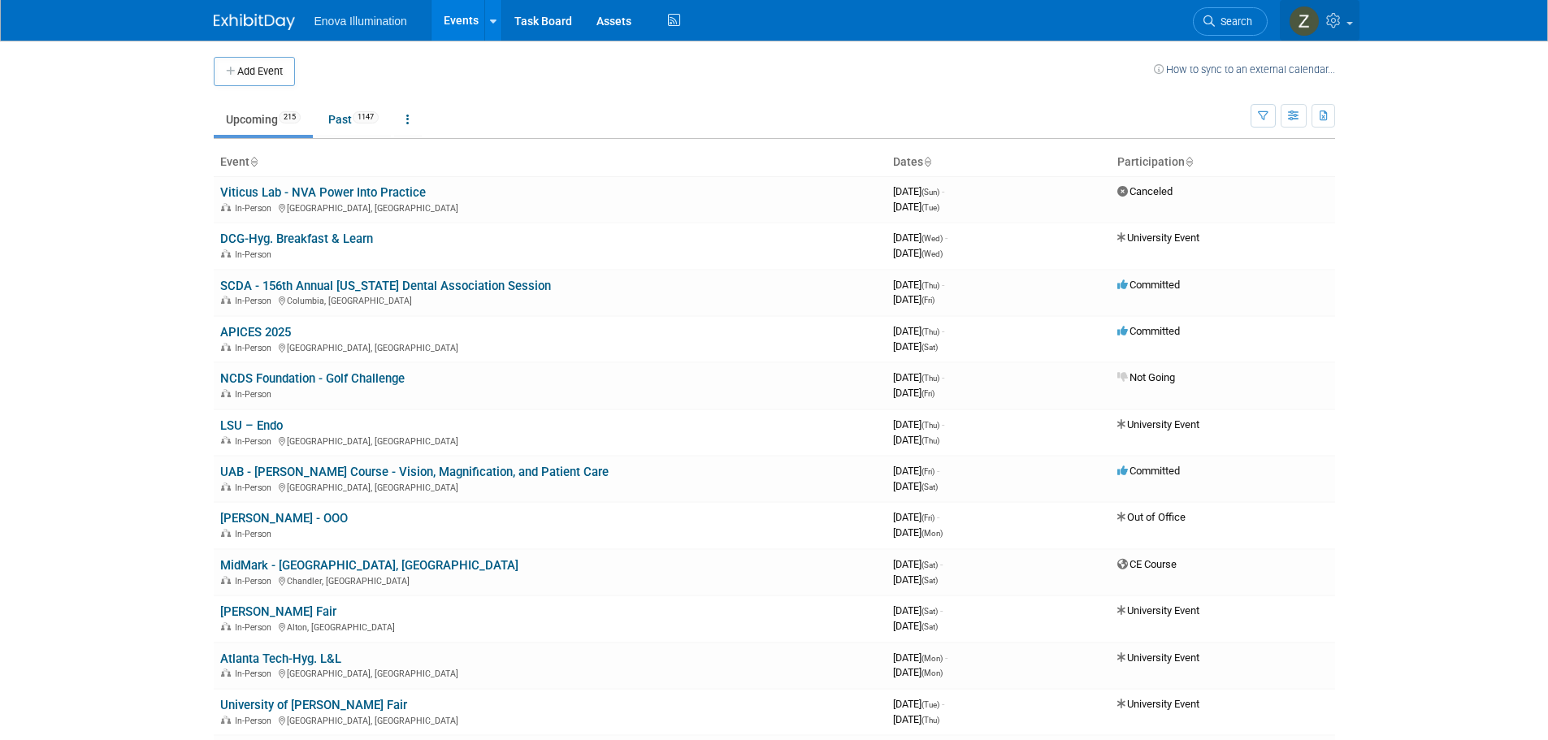
click at [1340, 23] on icon at bounding box center [1335, 20] width 19 height 15
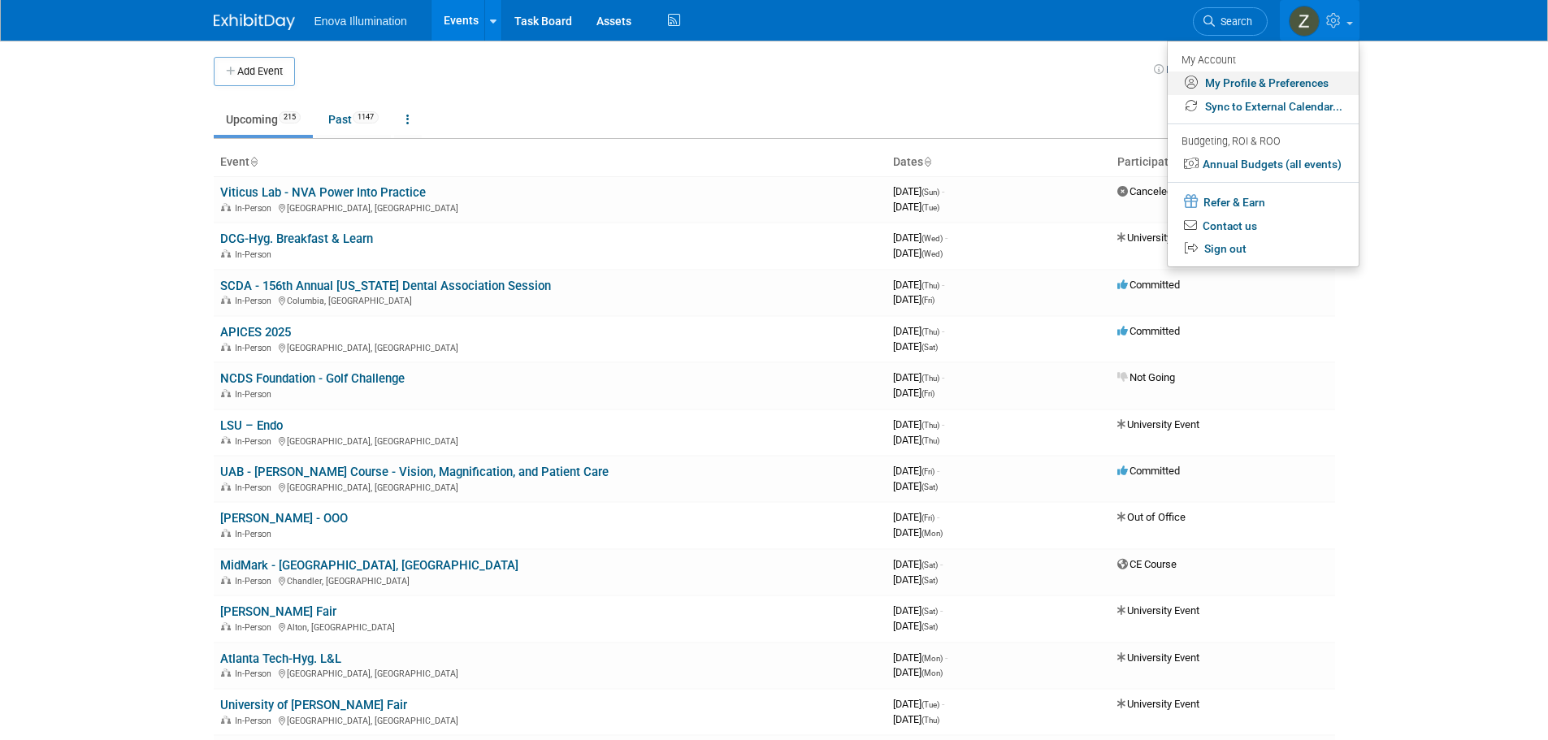
click at [1299, 76] on link "My Profile & Preferences" at bounding box center [1263, 84] width 191 height 24
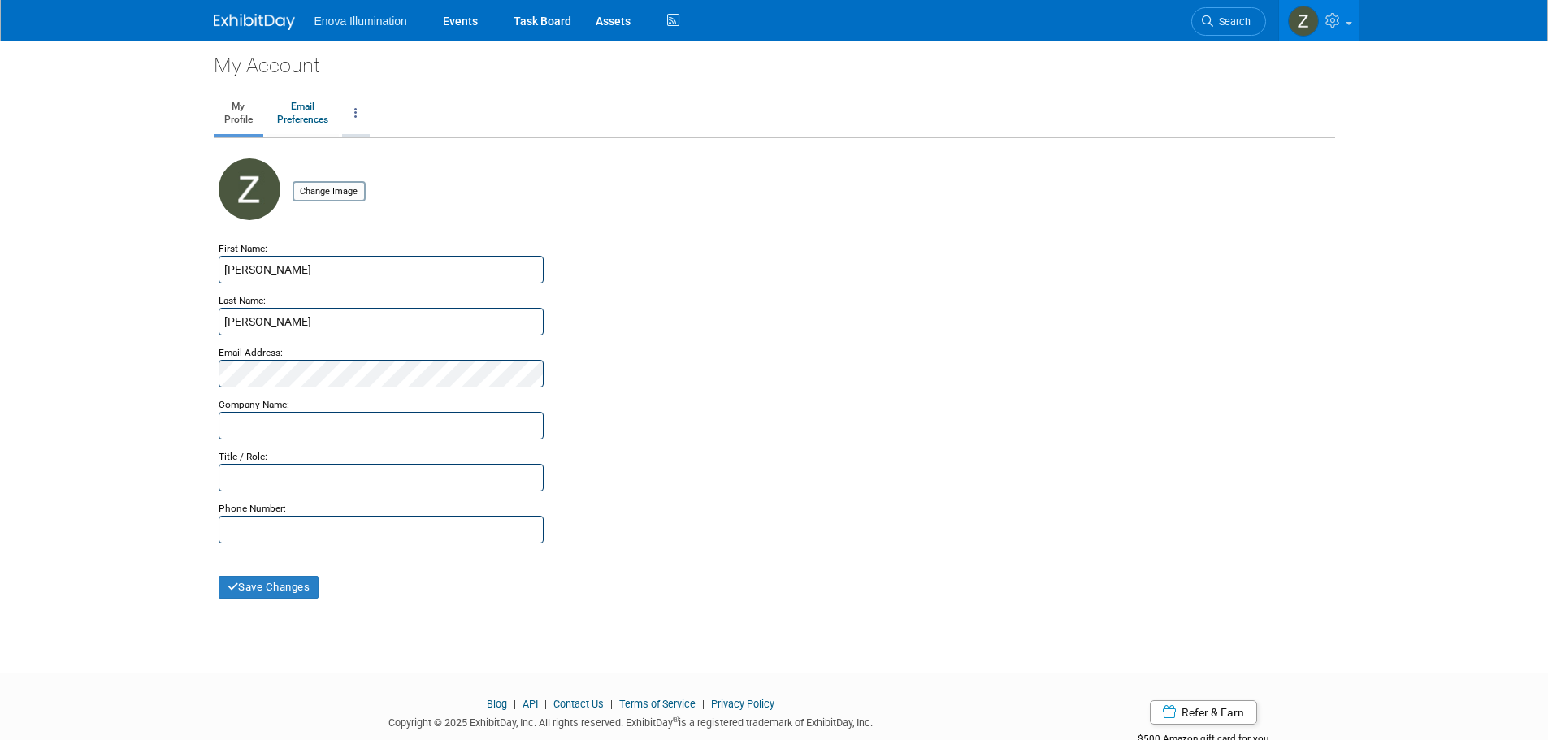
click at [351, 109] on link at bounding box center [356, 113] width 28 height 41
drag, startPoint x: 696, startPoint y: 216, endPoint x: 727, endPoint y: 209, distance: 32.5
click at [697, 216] on div "Change Image" at bounding box center [775, 198] width 1112 height 81
click at [1312, 18] on img at bounding box center [1303, 21] width 31 height 31
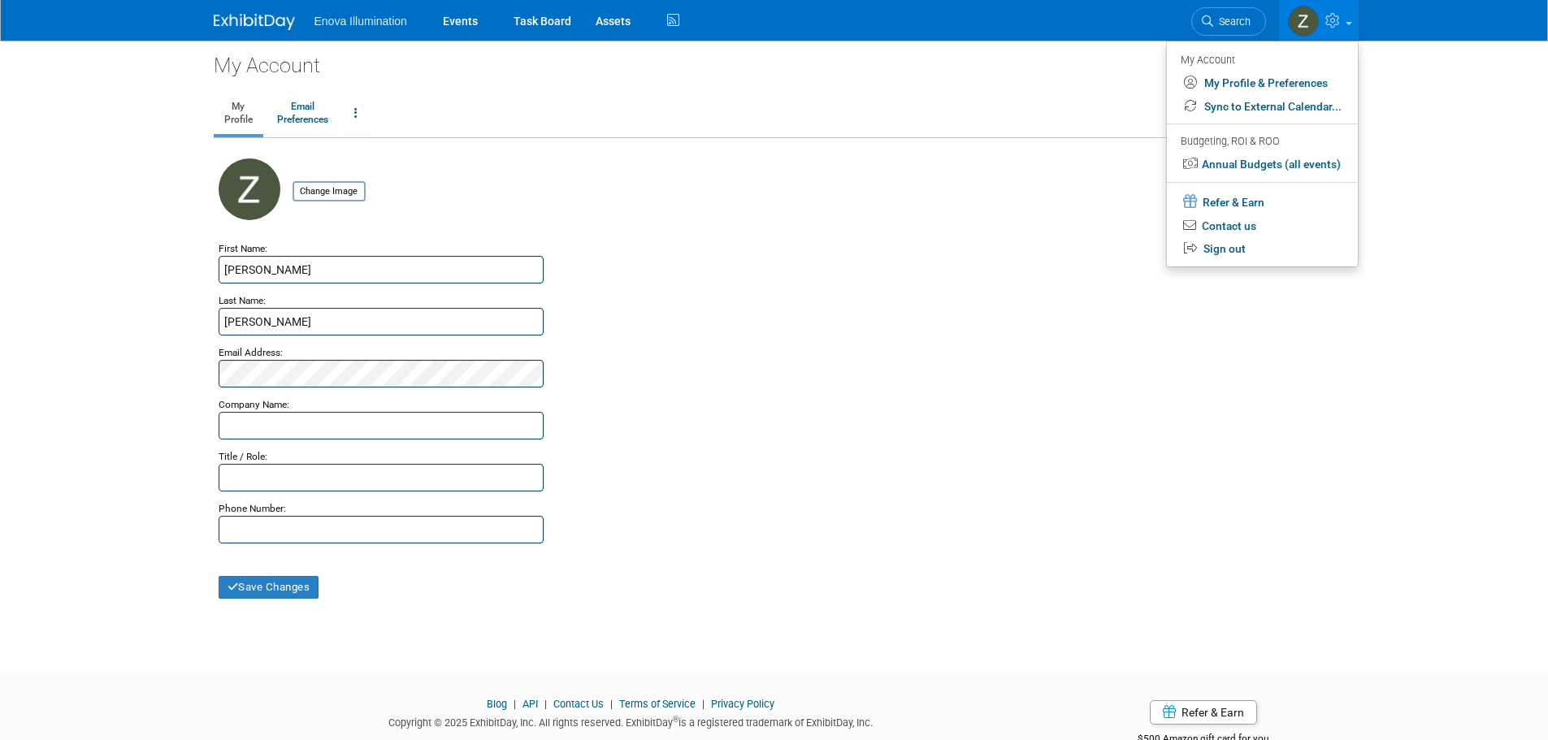
click at [258, 23] on img at bounding box center [254, 22] width 81 height 16
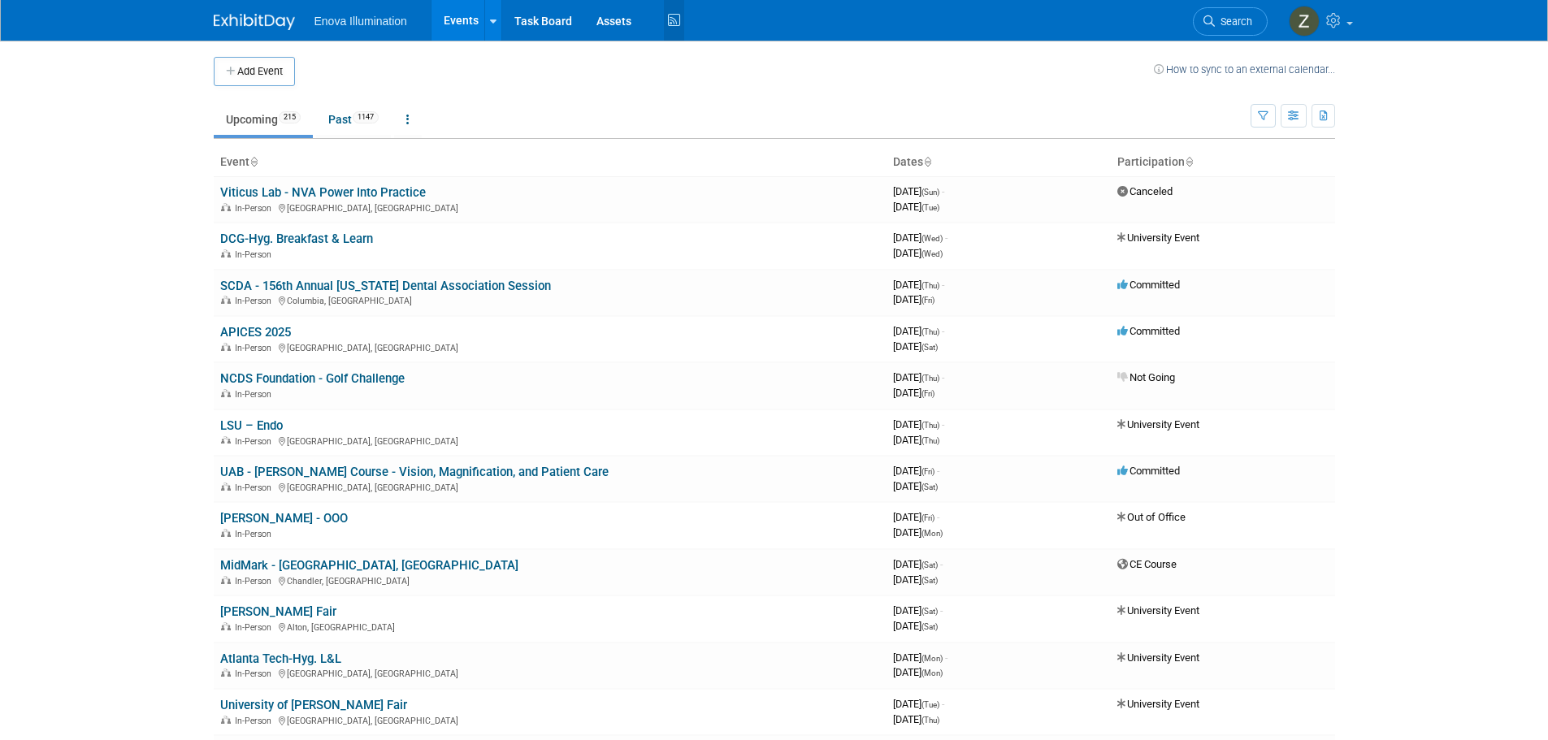
click at [671, 11] on icon at bounding box center [674, 20] width 20 height 25
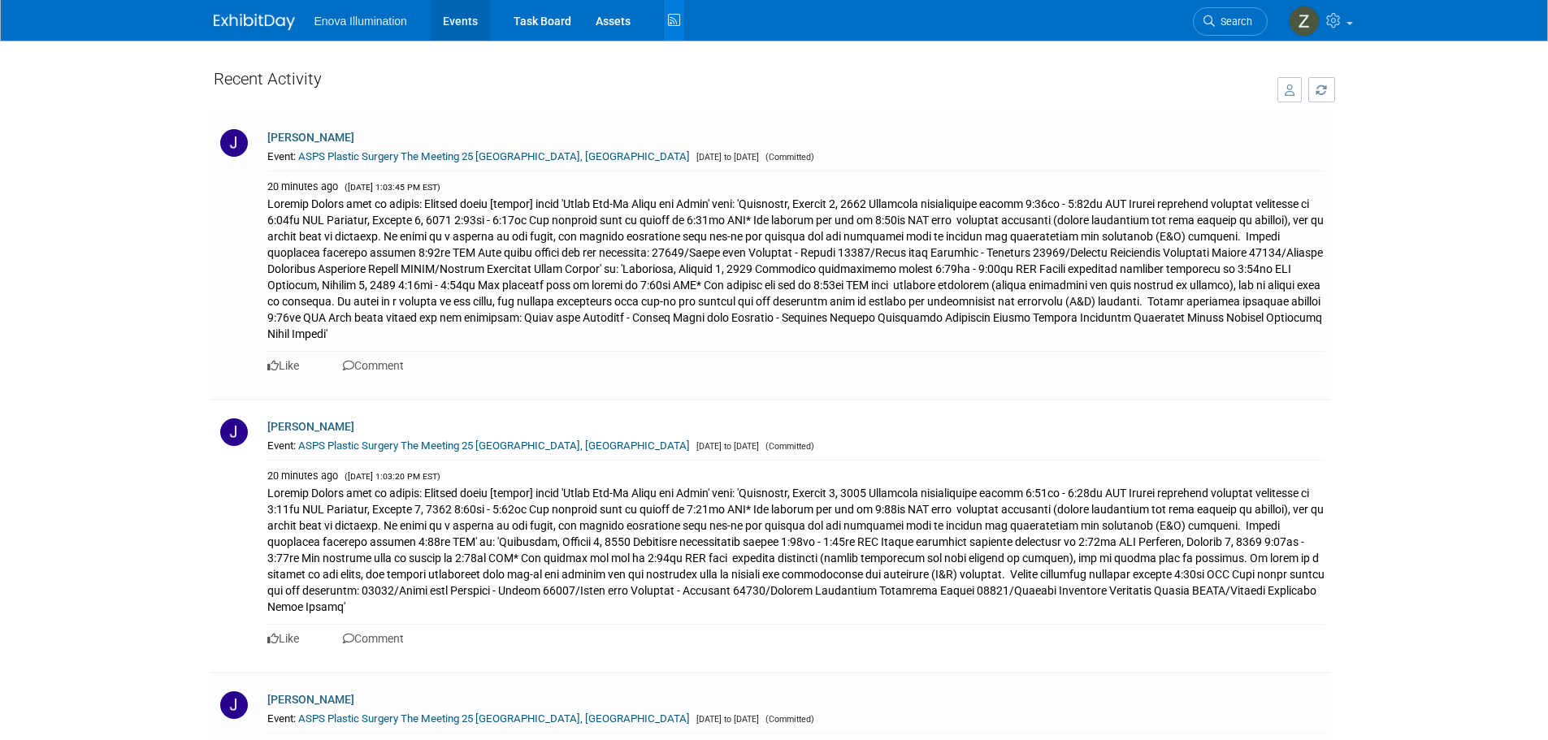
click at [447, 16] on link "Events" at bounding box center [460, 20] width 59 height 41
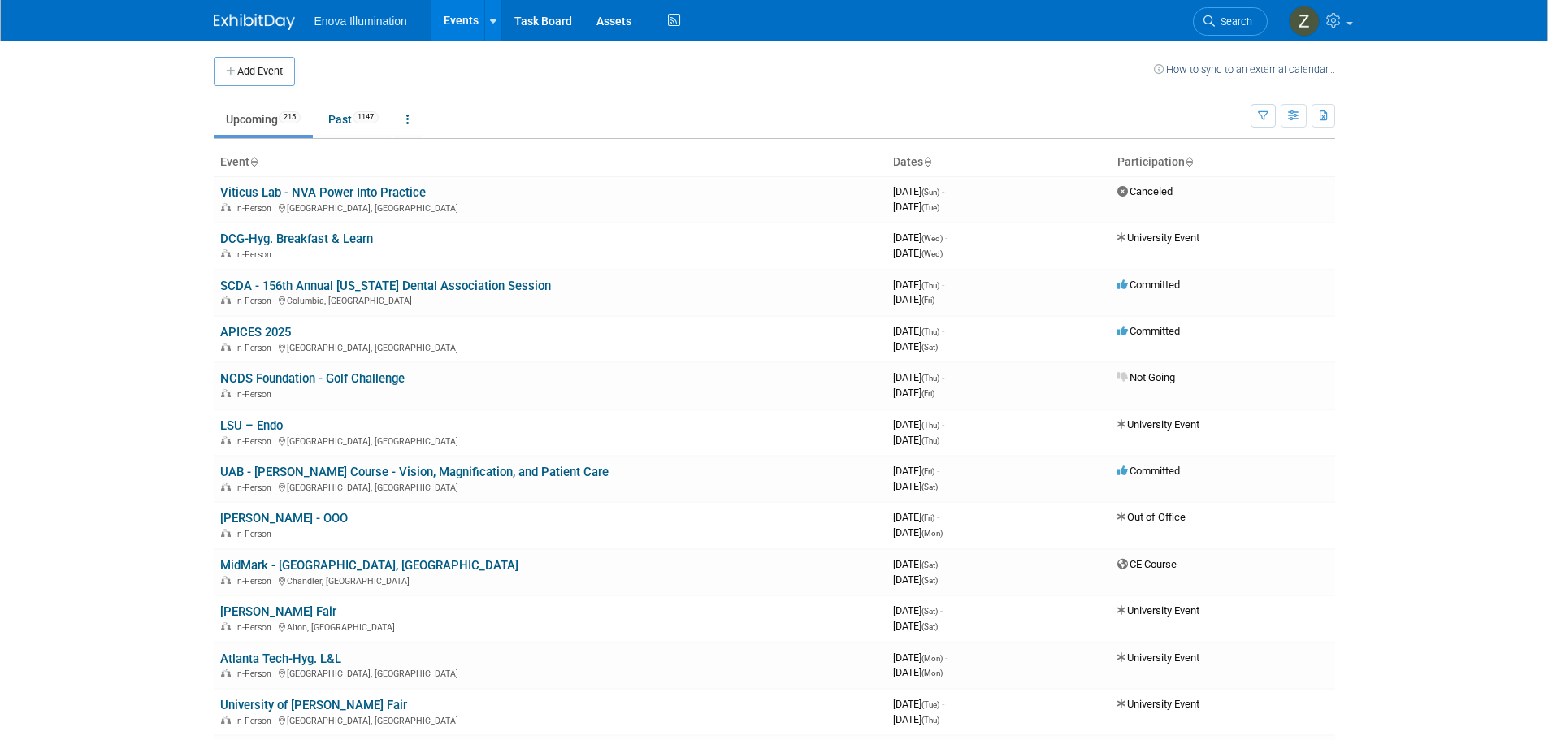
click at [923, 163] on th "Dates" at bounding box center [999, 163] width 224 height 28
click at [246, 21] on img at bounding box center [254, 22] width 81 height 16
click at [1325, 115] on icon "button" at bounding box center [1324, 116] width 9 height 11
click at [419, 124] on link at bounding box center [408, 119] width 28 height 31
click at [359, 22] on span "Enova Illumination" at bounding box center [361, 21] width 93 height 13
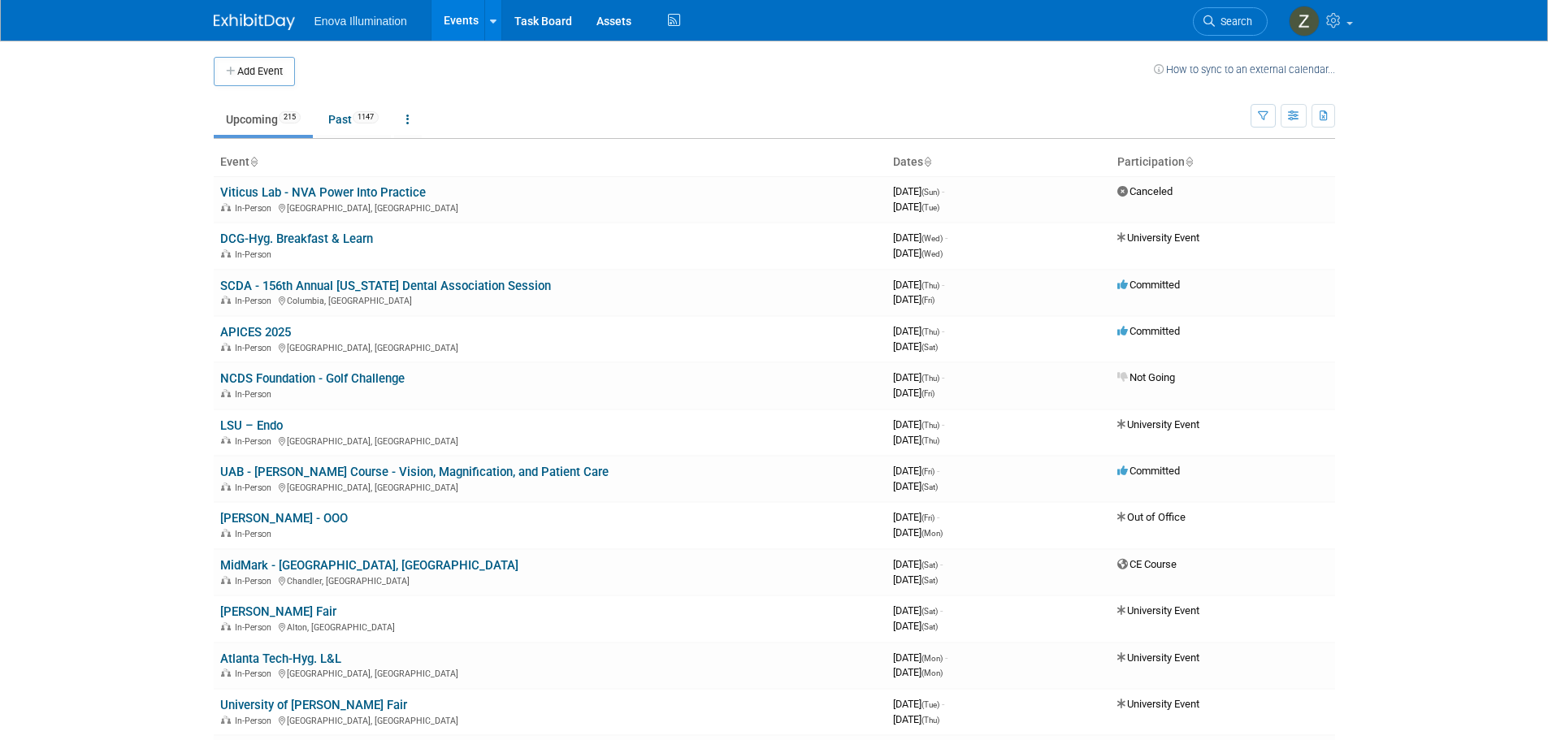
click at [266, 8] on link at bounding box center [264, 13] width 101 height 13
click at [671, 20] on icon at bounding box center [674, 20] width 20 height 25
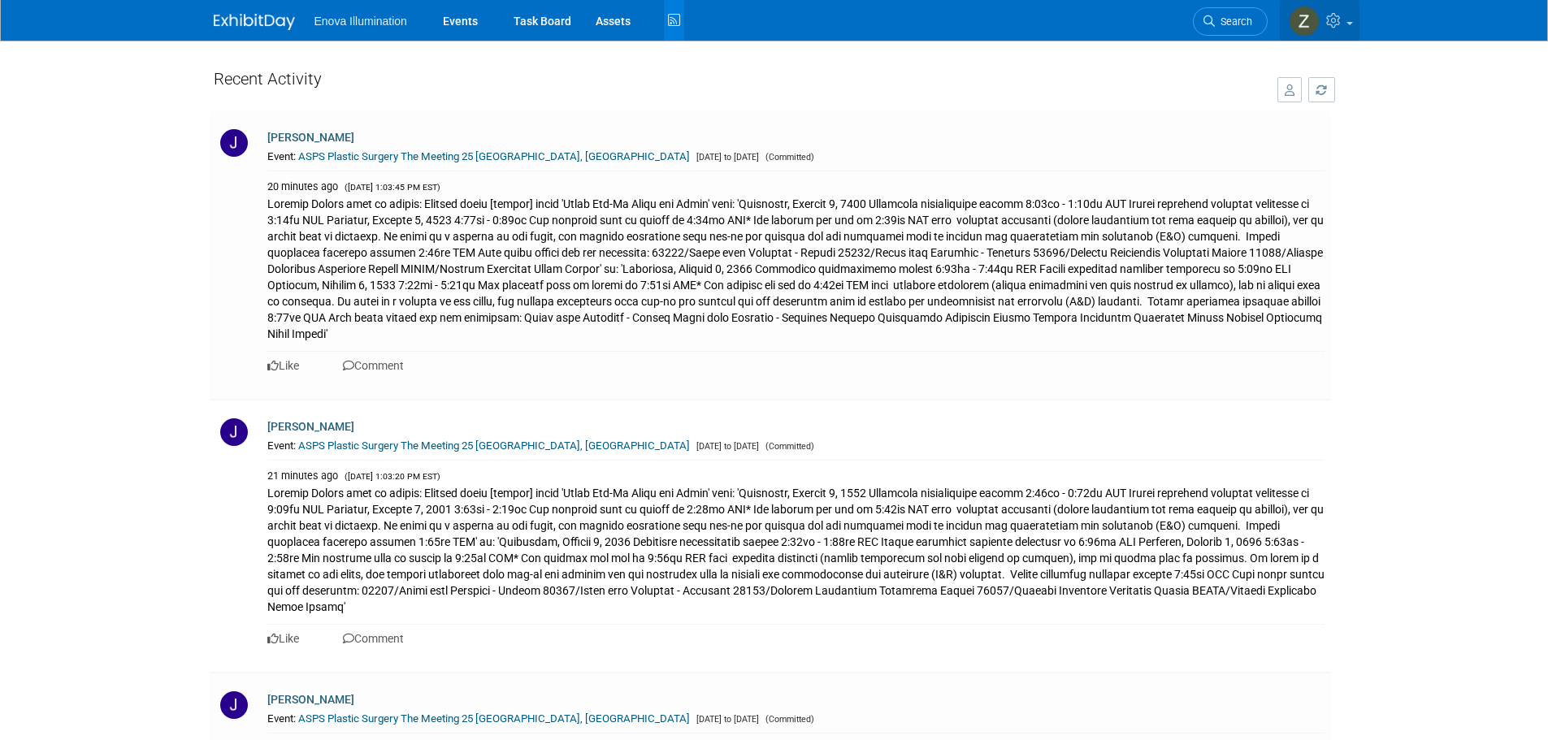
click at [1330, 19] on icon at bounding box center [1335, 20] width 19 height 15
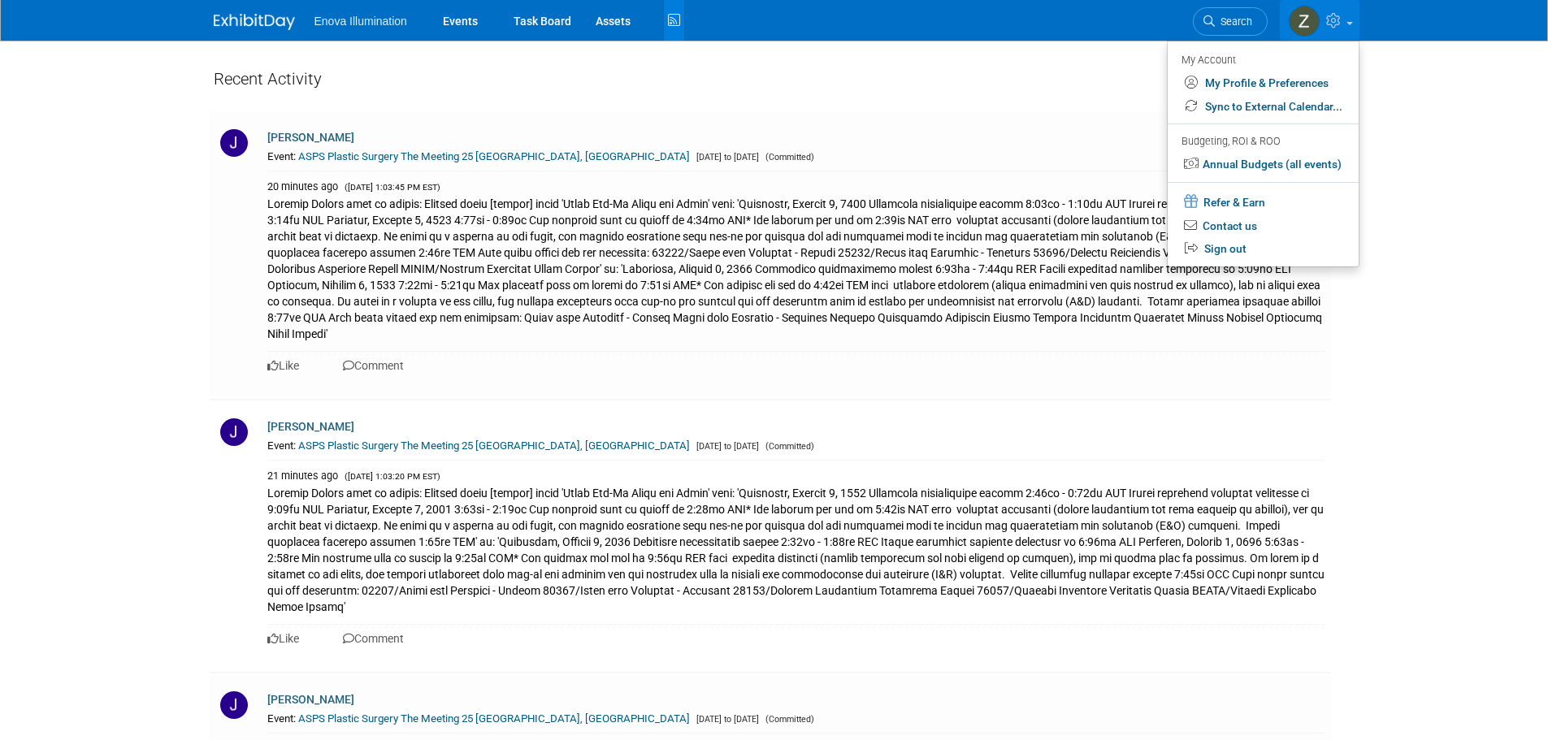
click at [1294, 28] on img at bounding box center [1304, 21] width 31 height 31
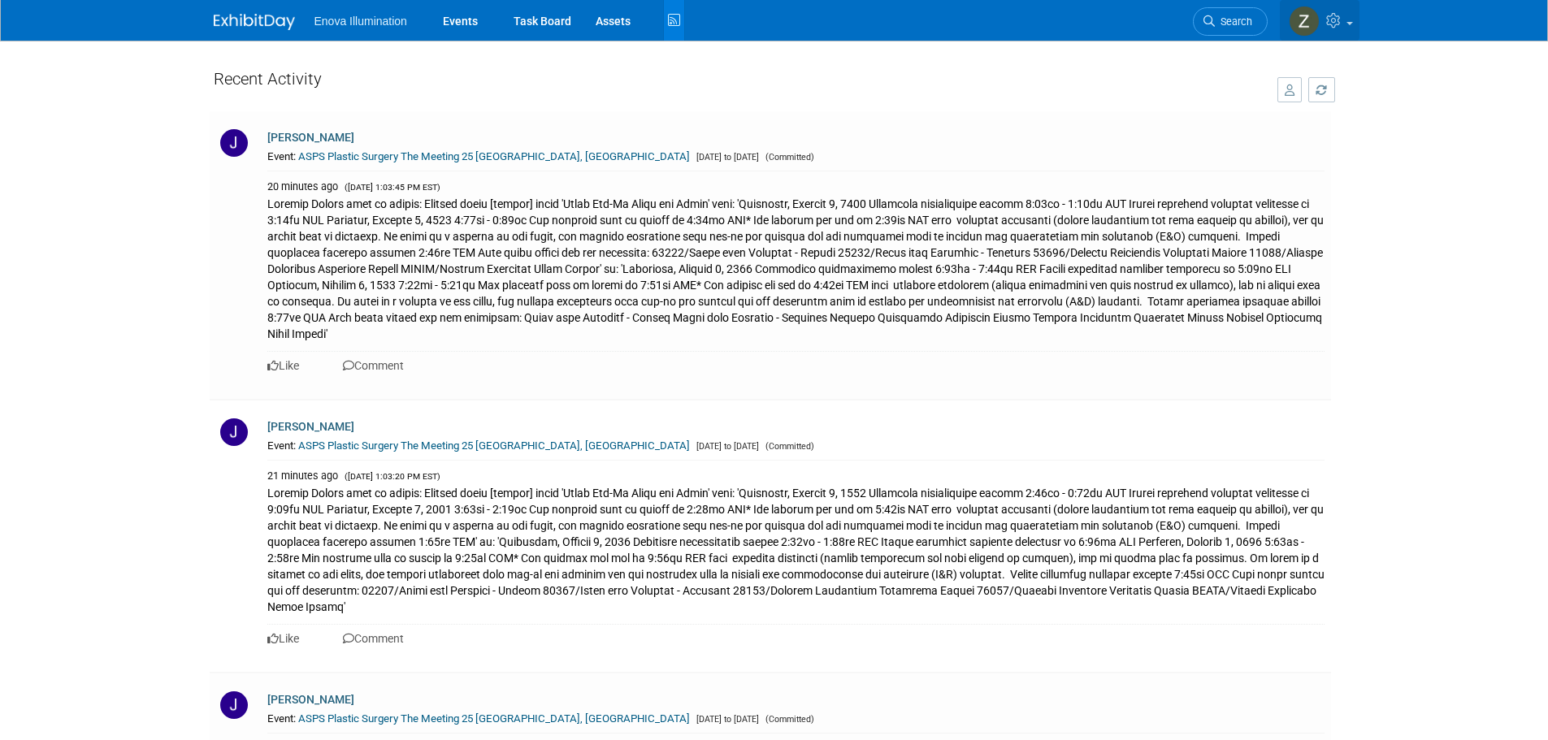
click at [1294, 28] on img at bounding box center [1304, 21] width 31 height 31
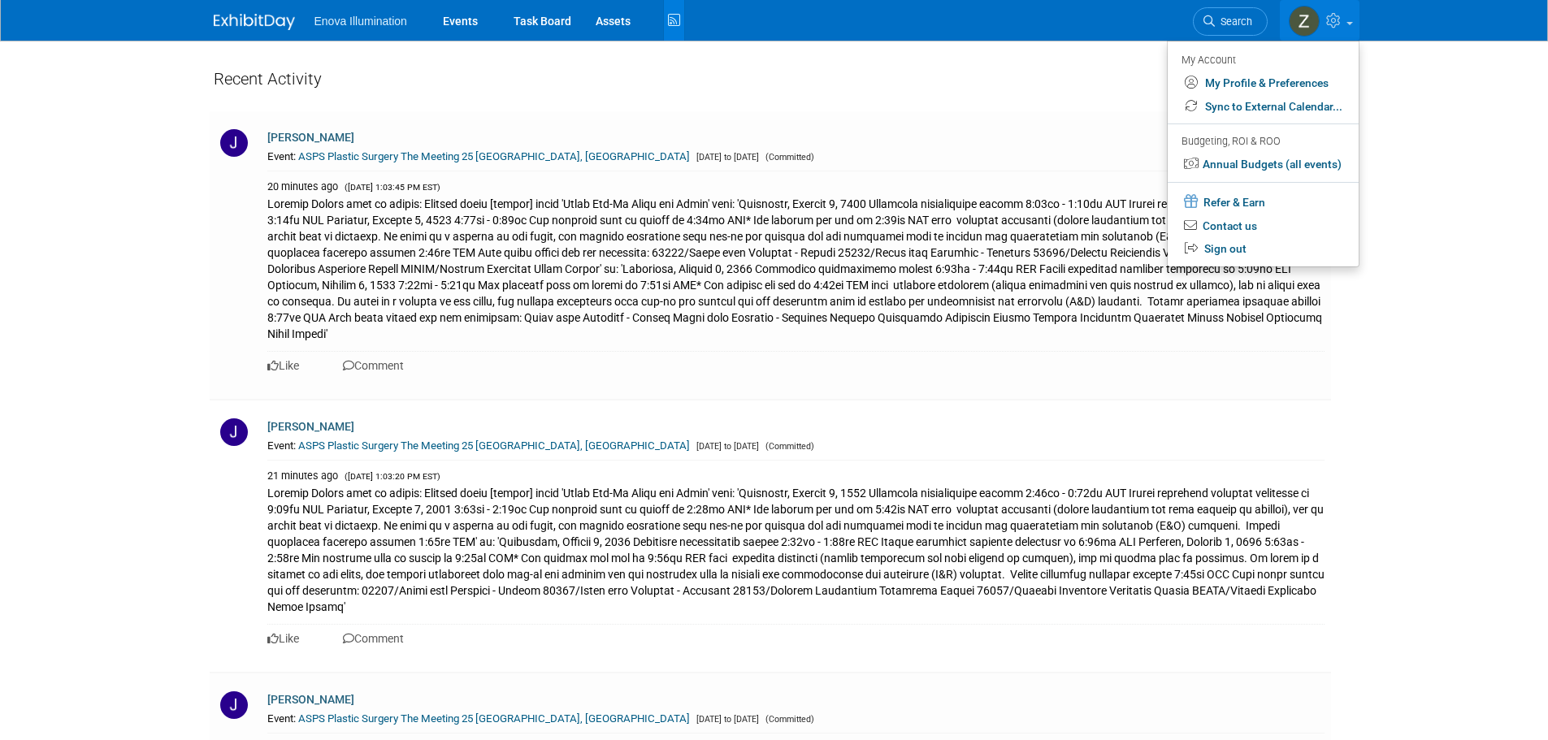
click at [1333, 22] on icon at bounding box center [1335, 20] width 19 height 15
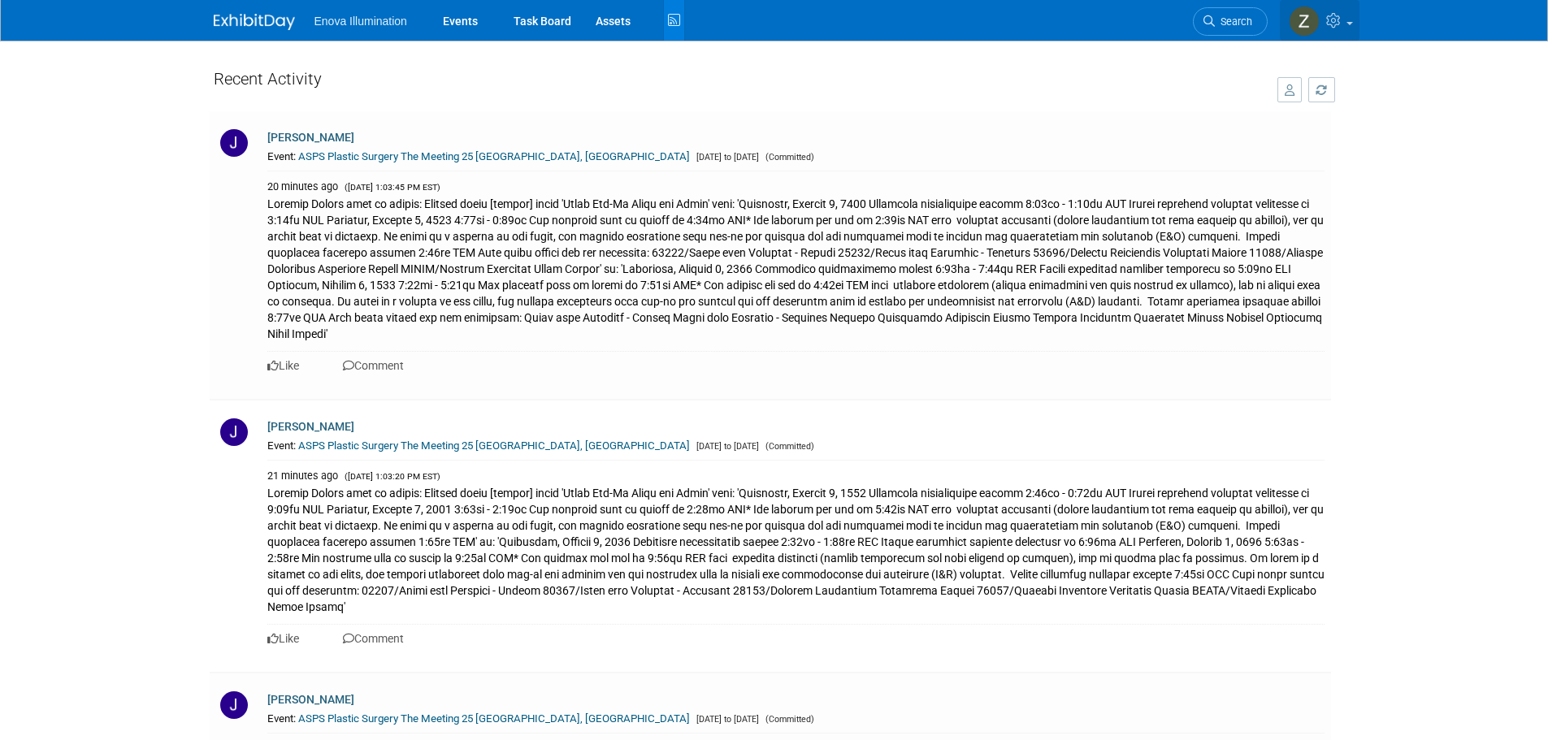
click at [1333, 22] on icon at bounding box center [1335, 20] width 19 height 15
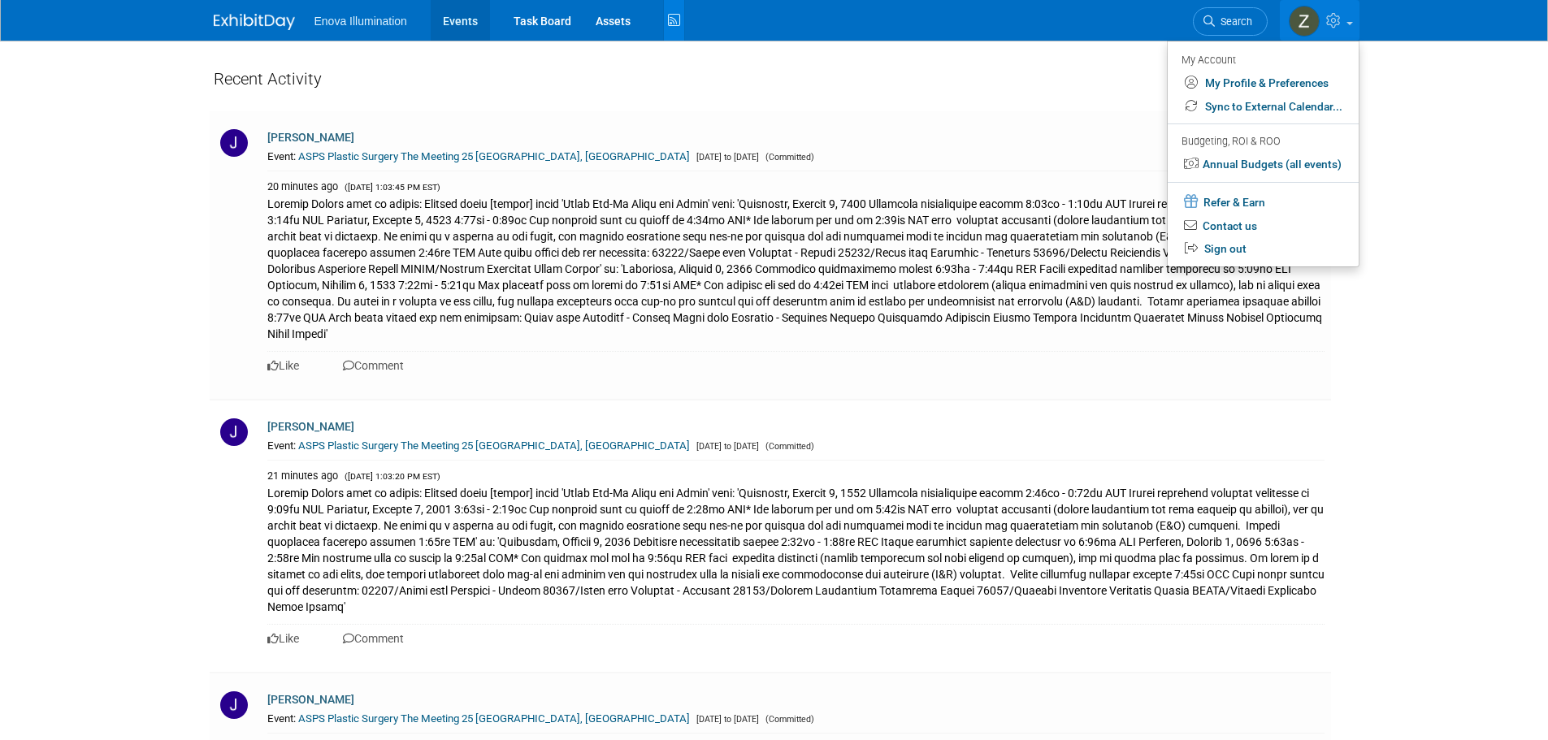
click at [454, 14] on link "Events" at bounding box center [460, 20] width 59 height 41
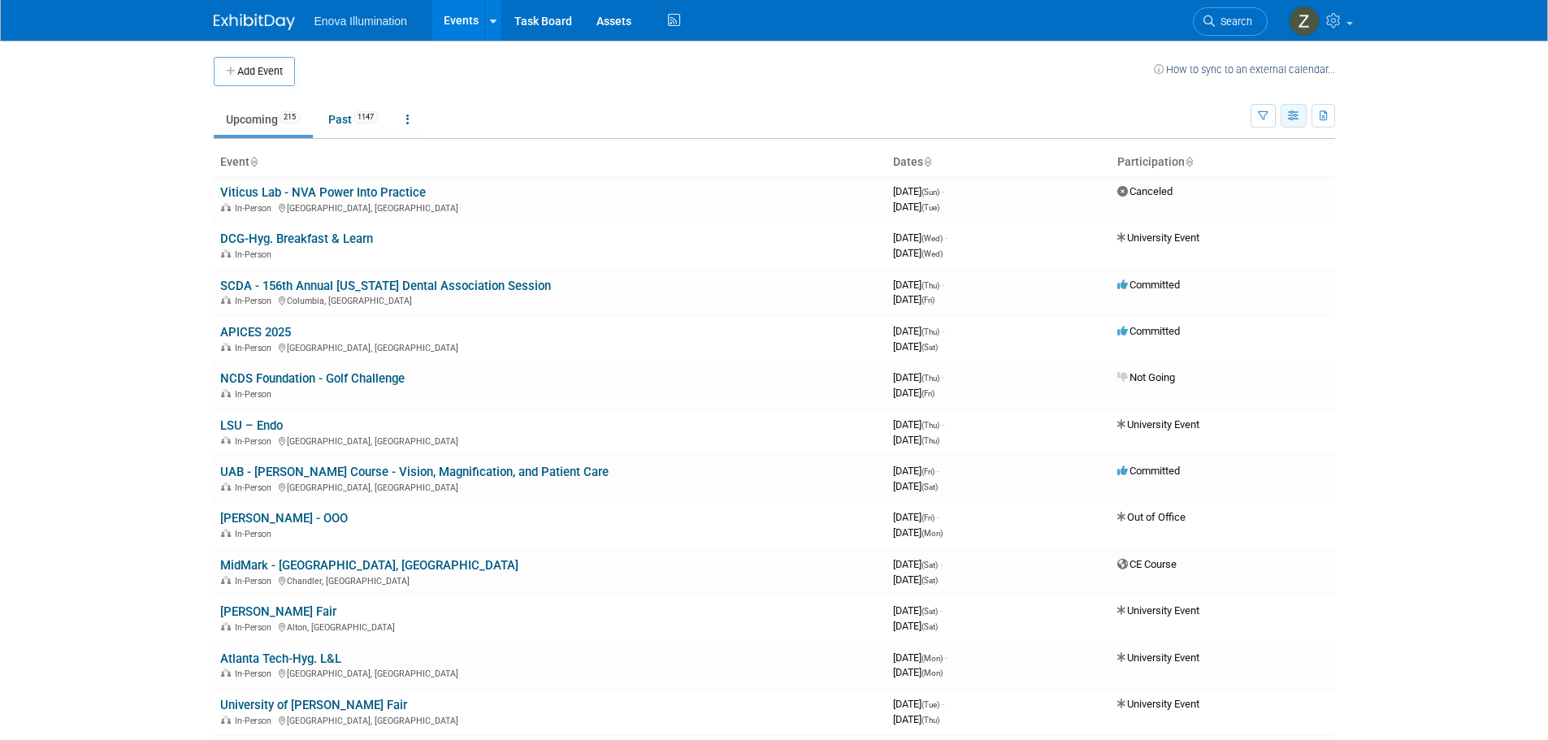
click at [1283, 115] on button "button" at bounding box center [1294, 116] width 26 height 24
click at [1200, 220] on link "Calendar View" at bounding box center [1225, 222] width 137 height 23
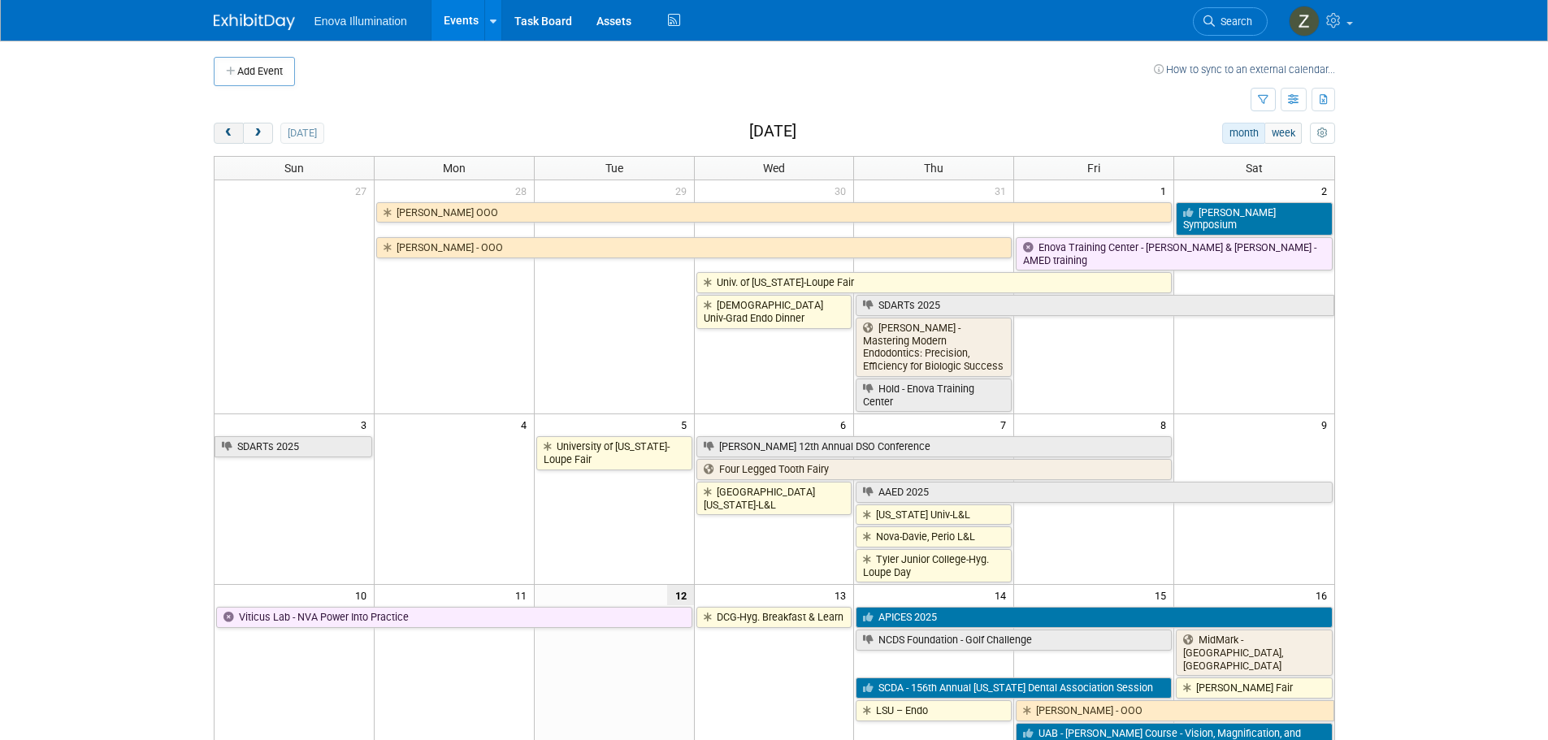
click at [235, 136] on button "prev" at bounding box center [229, 133] width 30 height 21
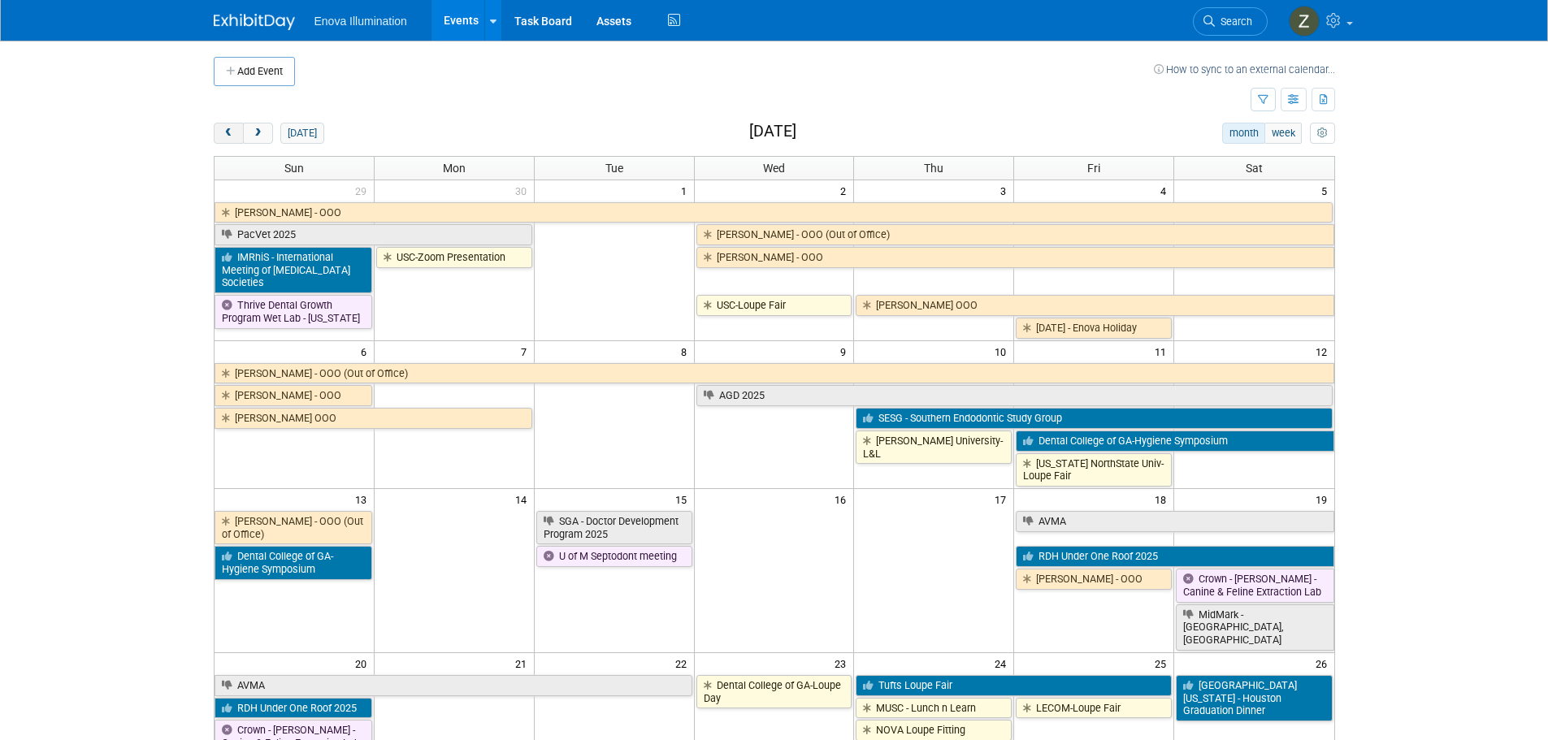
click at [235, 136] on button "prev" at bounding box center [229, 133] width 30 height 21
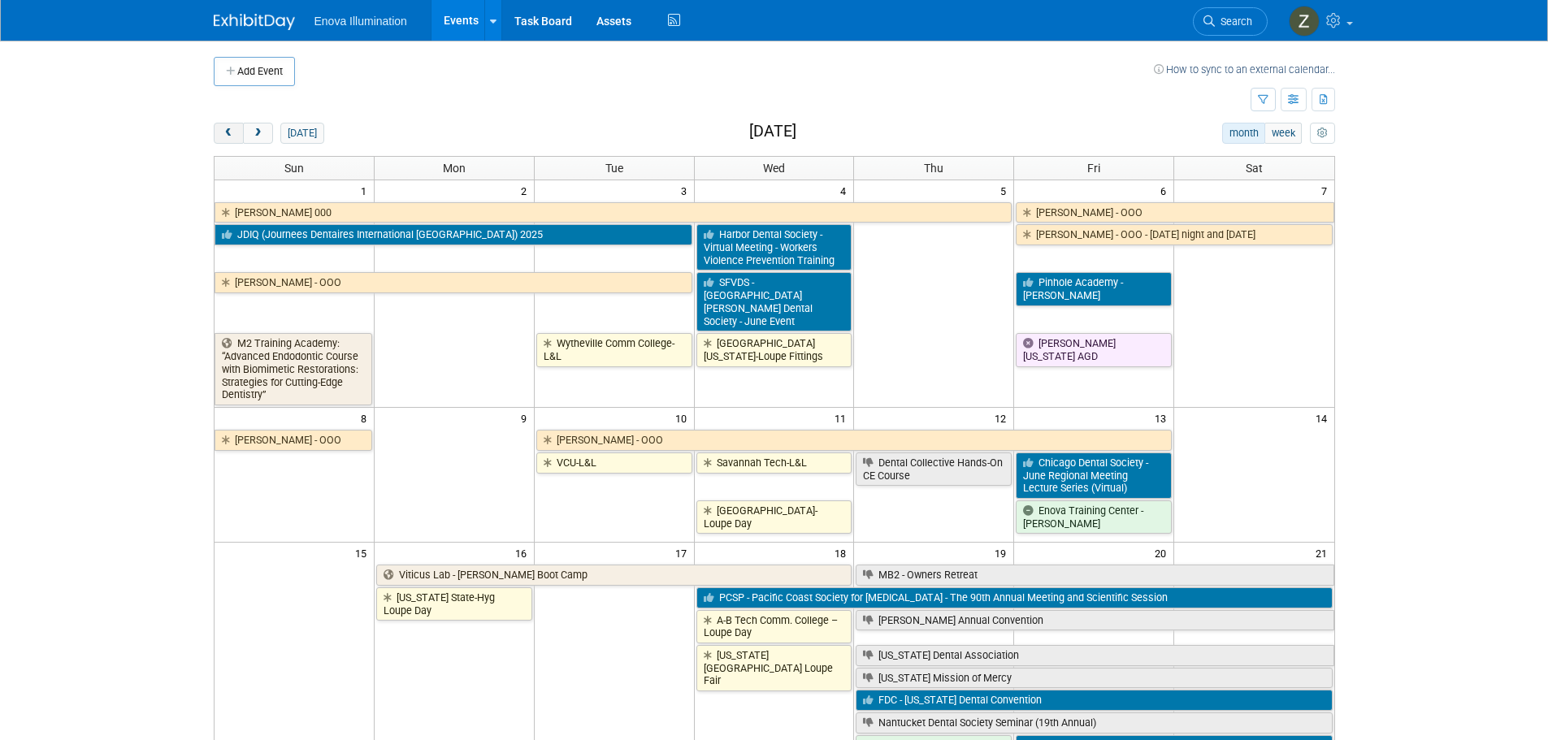
click at [235, 136] on button "prev" at bounding box center [229, 133] width 30 height 21
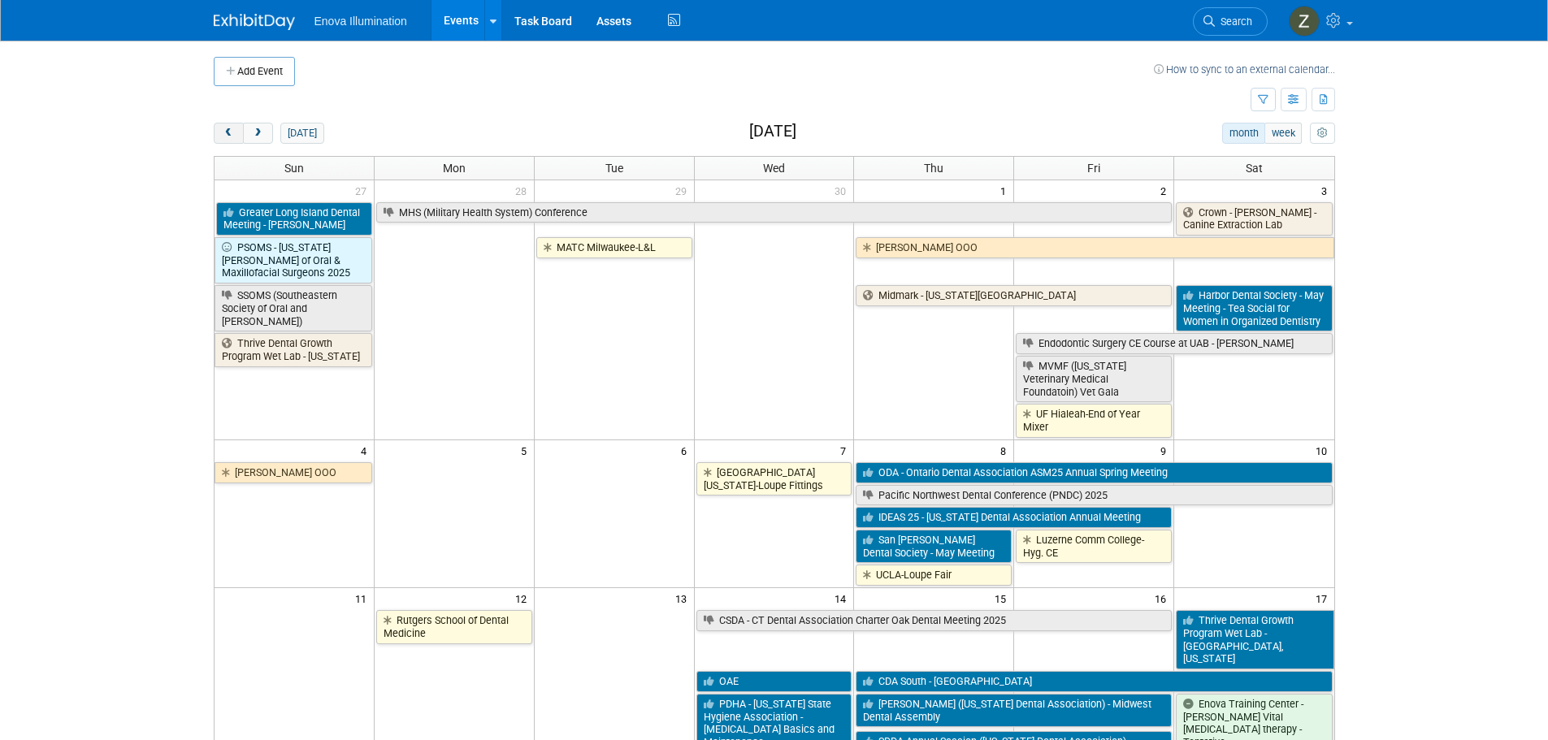
click at [228, 132] on span "prev" at bounding box center [229, 133] width 12 height 11
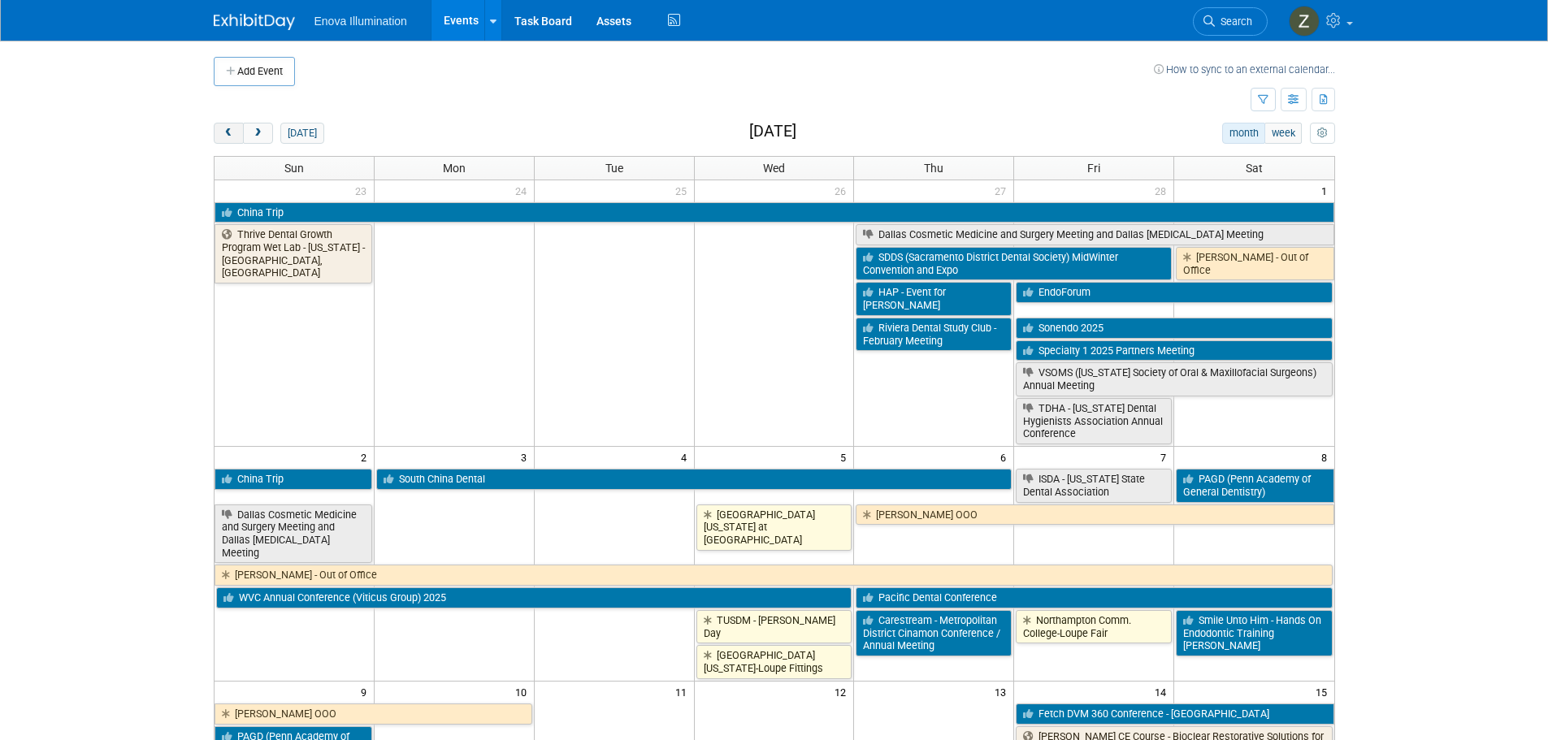
click at [228, 132] on span "prev" at bounding box center [229, 133] width 12 height 11
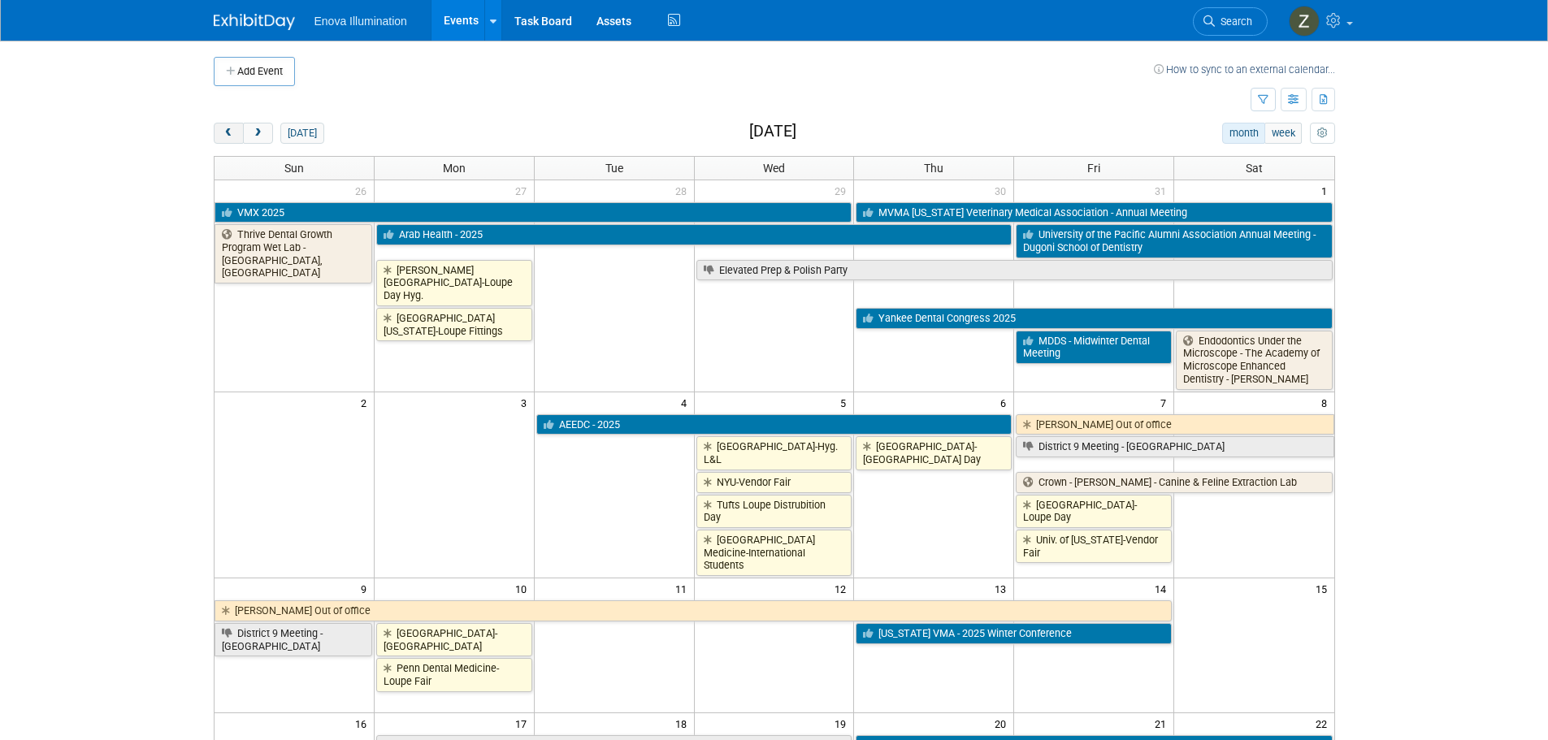
click at [228, 132] on span "prev" at bounding box center [229, 133] width 12 height 11
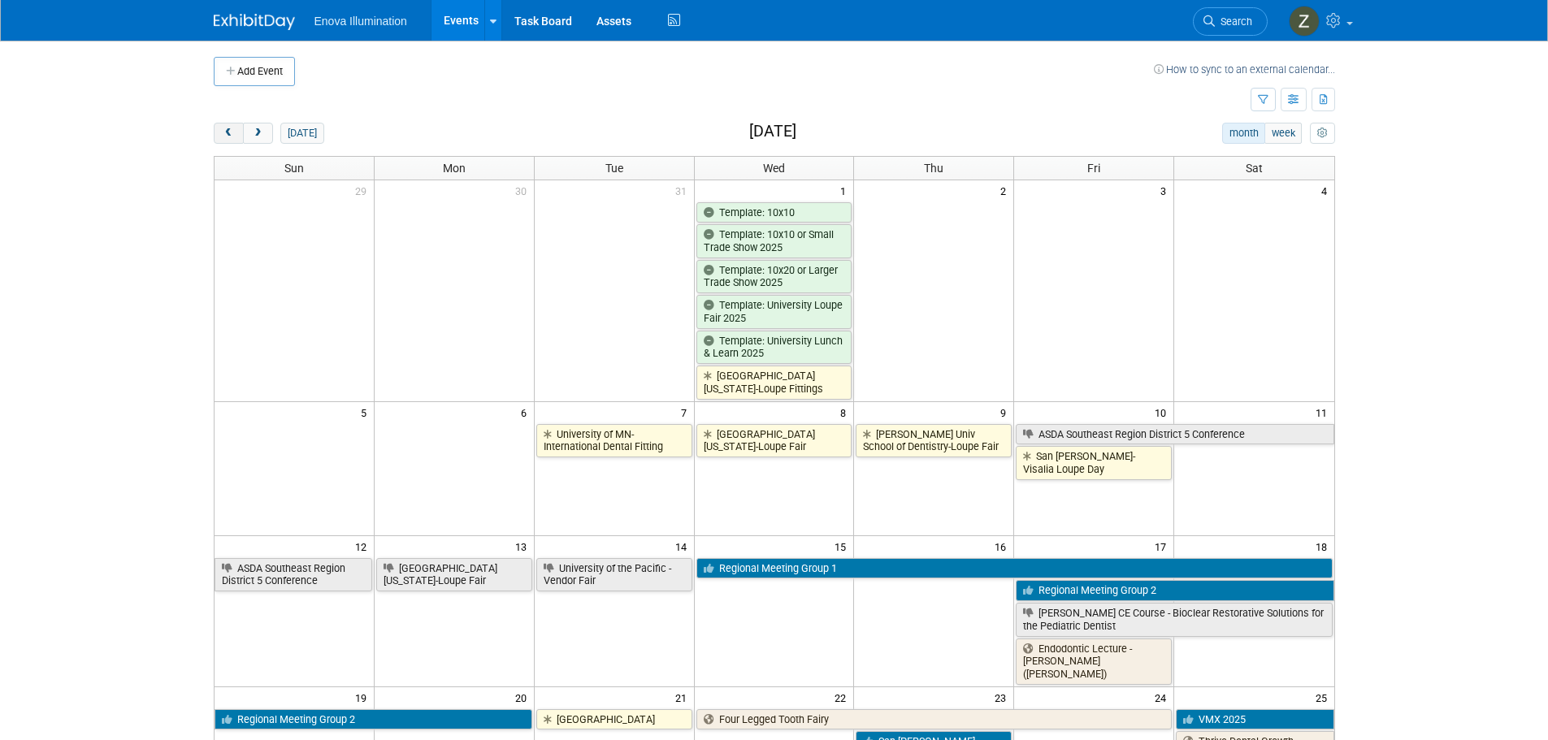
click at [228, 132] on span "prev" at bounding box center [229, 133] width 12 height 11
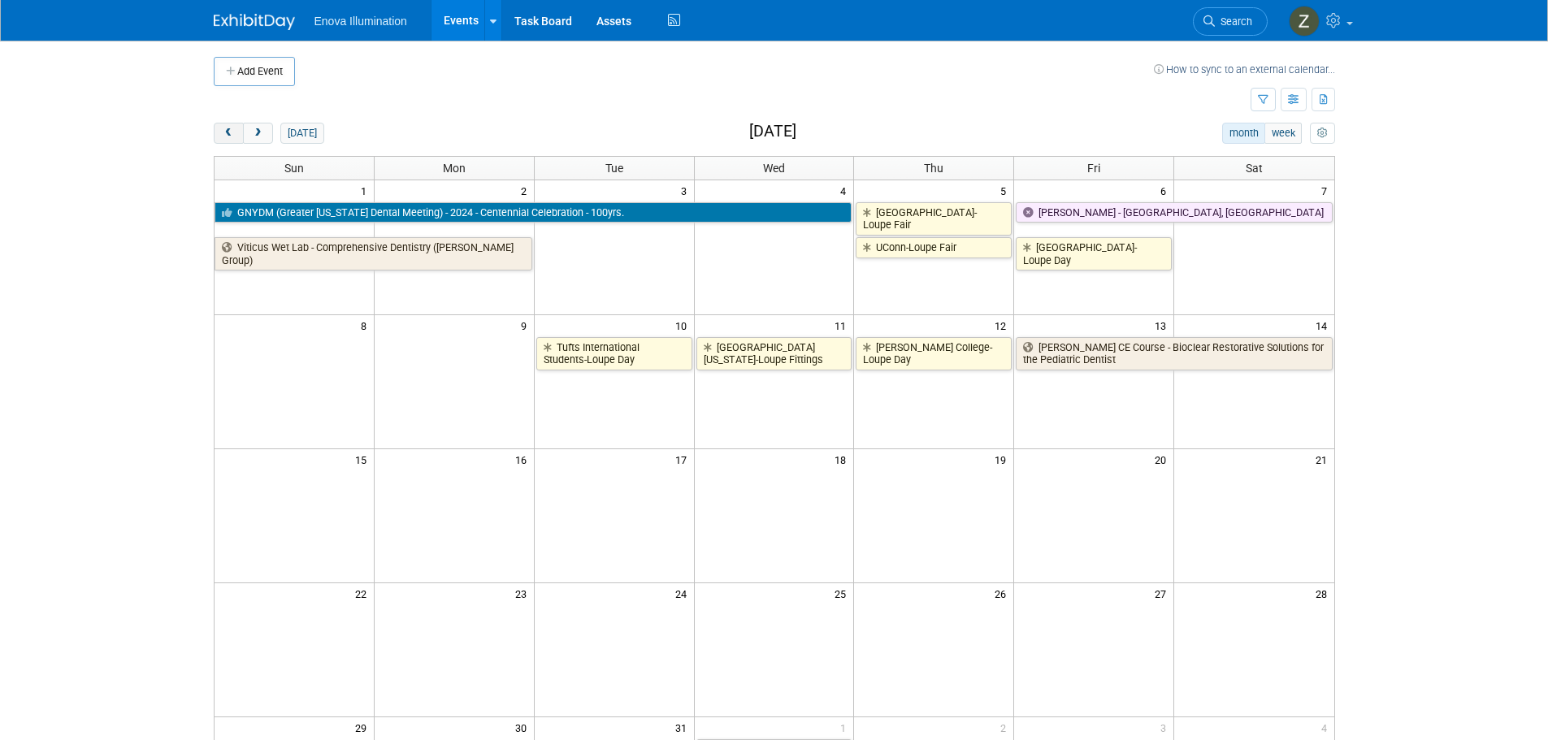
click at [228, 132] on span "prev" at bounding box center [229, 133] width 12 height 11
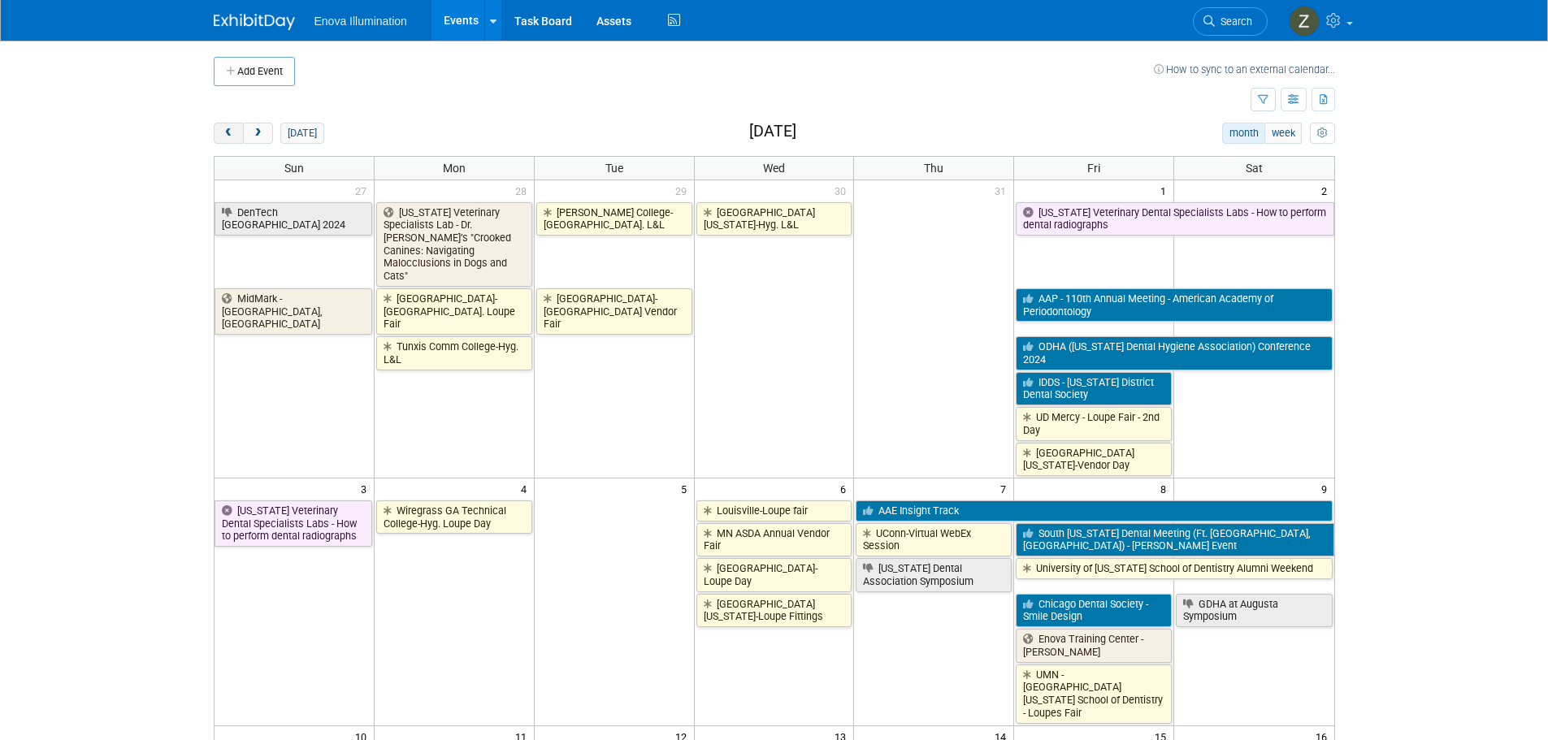
click at [228, 132] on span "prev" at bounding box center [229, 133] width 12 height 11
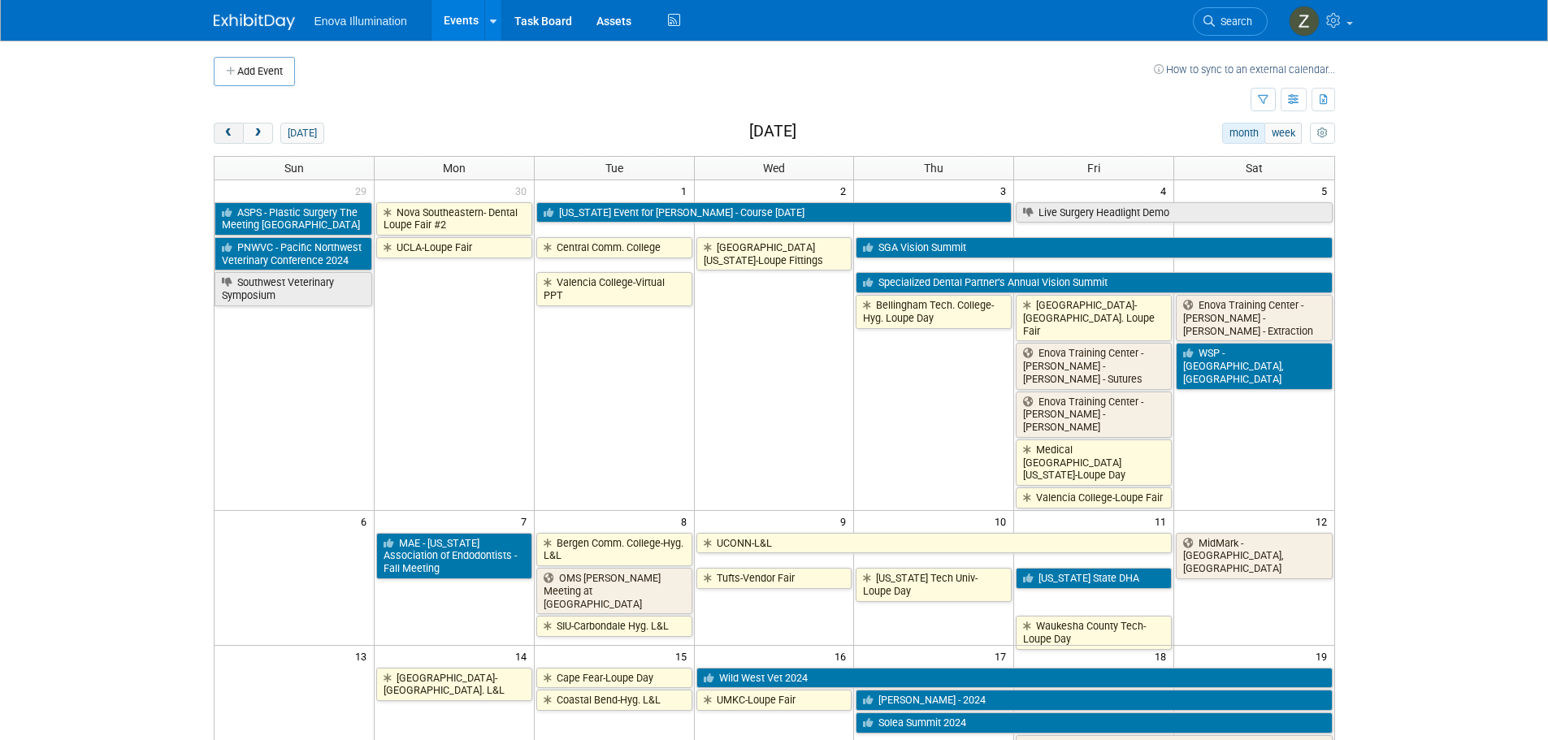
click at [228, 135] on span "prev" at bounding box center [229, 133] width 12 height 11
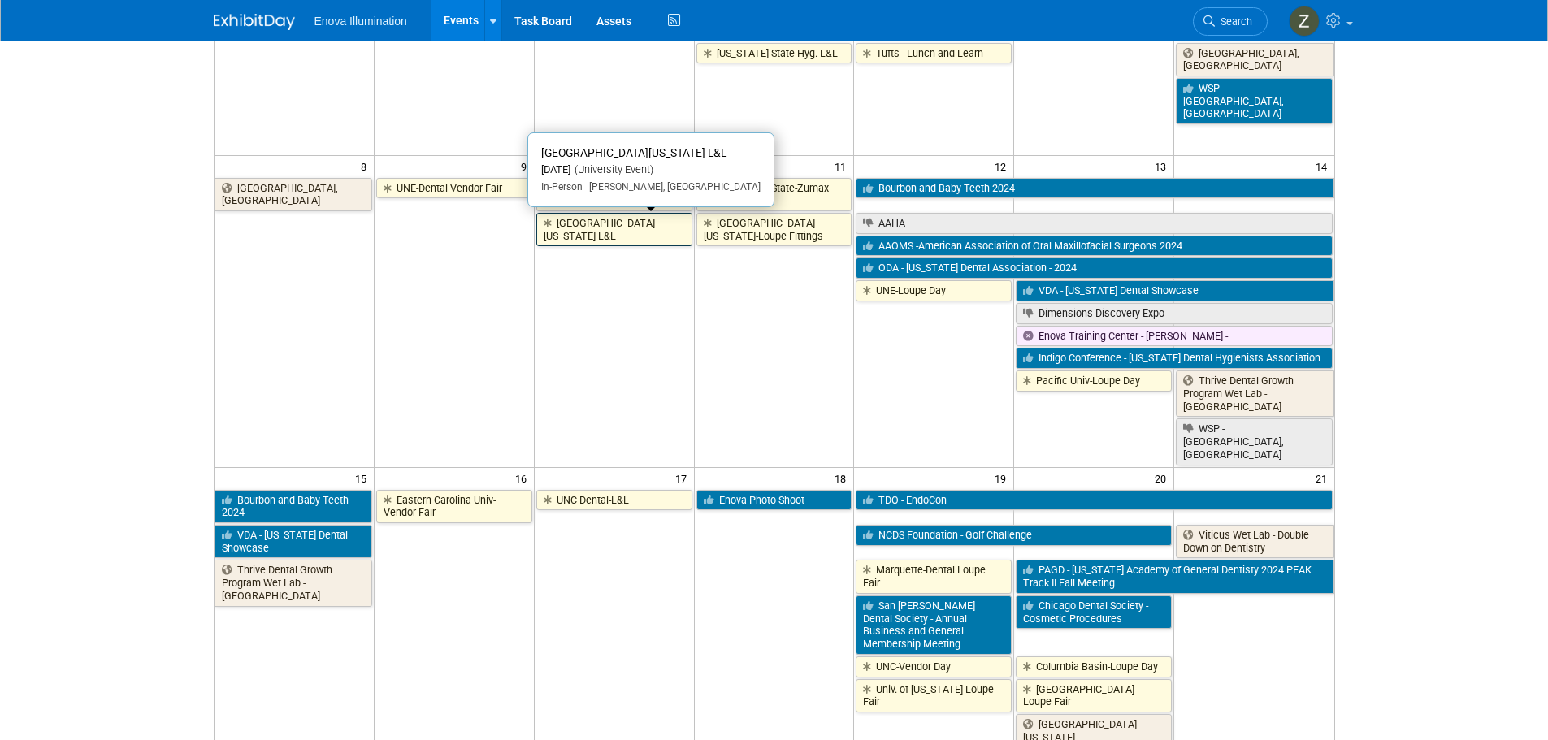
scroll to position [81, 0]
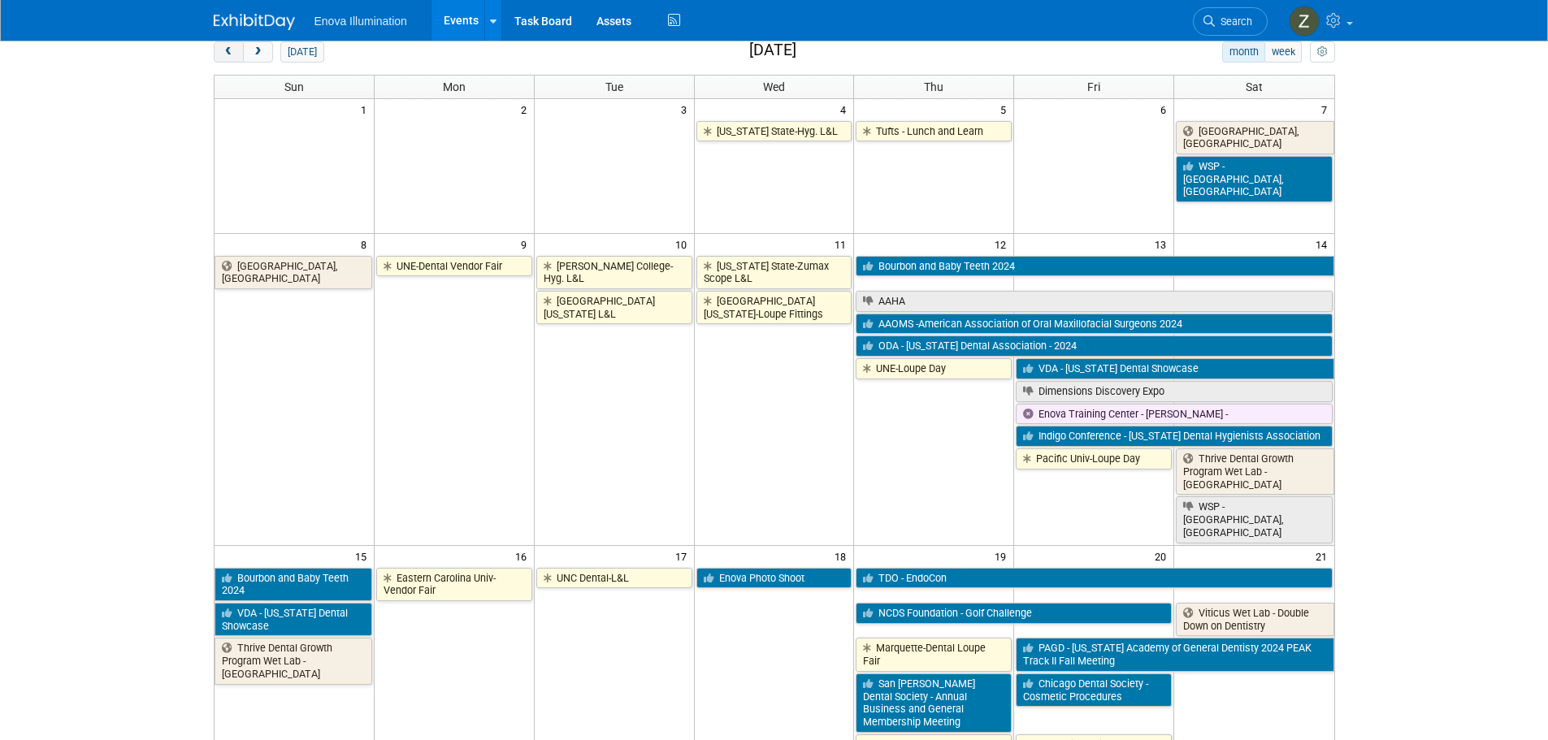
click at [224, 56] on span "prev" at bounding box center [229, 52] width 12 height 11
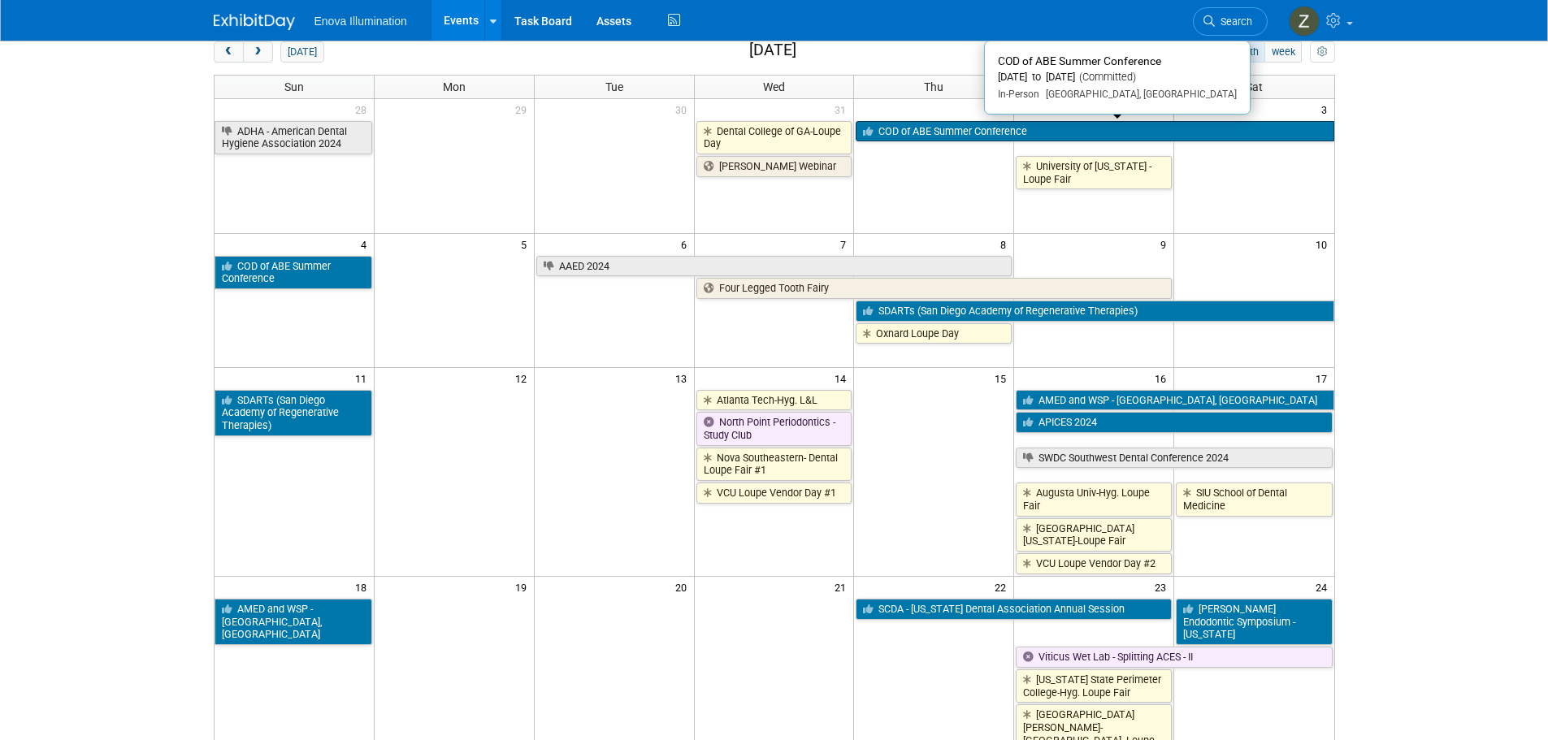
click at [916, 135] on link "COD of ABE Summer Conference" at bounding box center [1095, 131] width 478 height 21
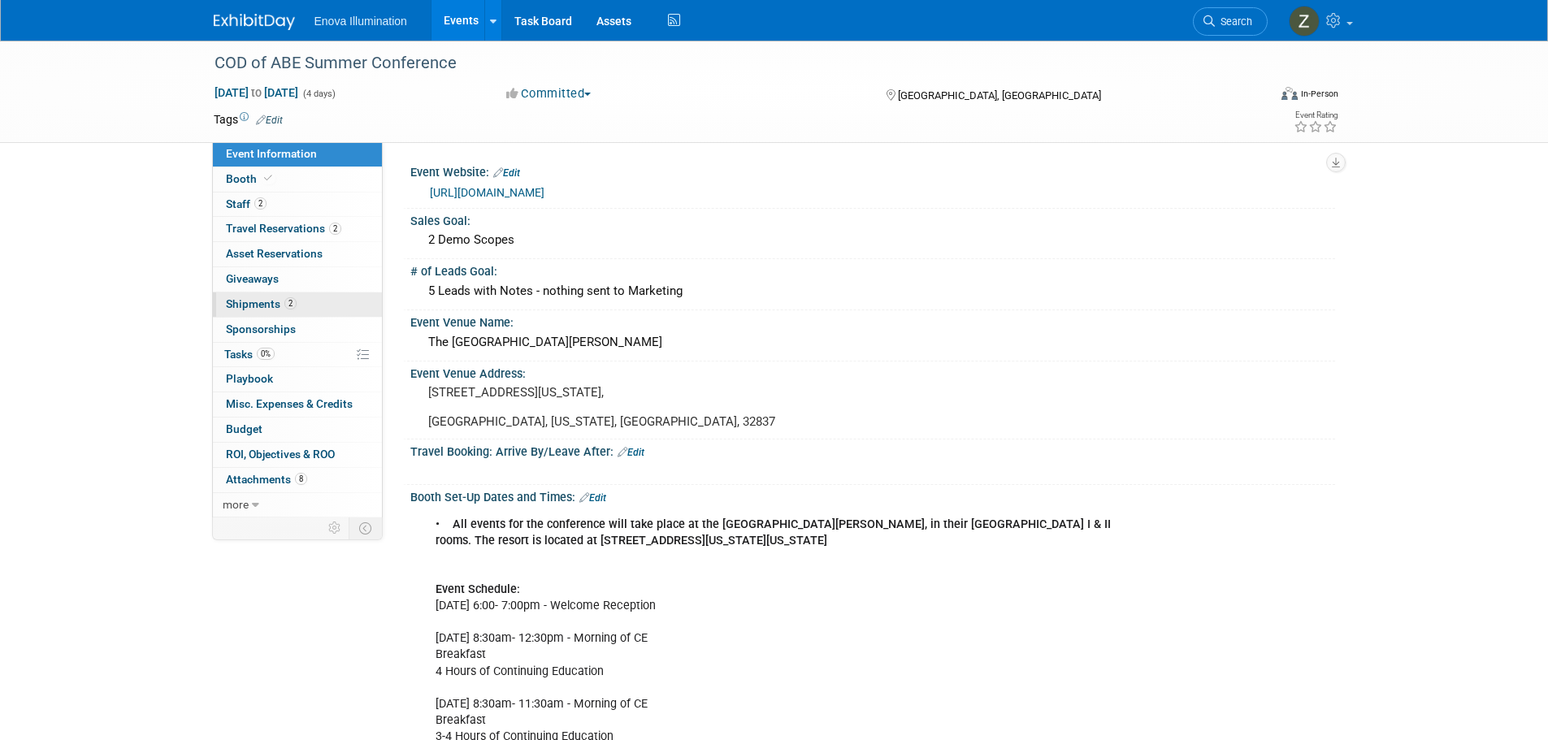
click at [257, 309] on span "Shipments 2" at bounding box center [261, 303] width 71 height 13
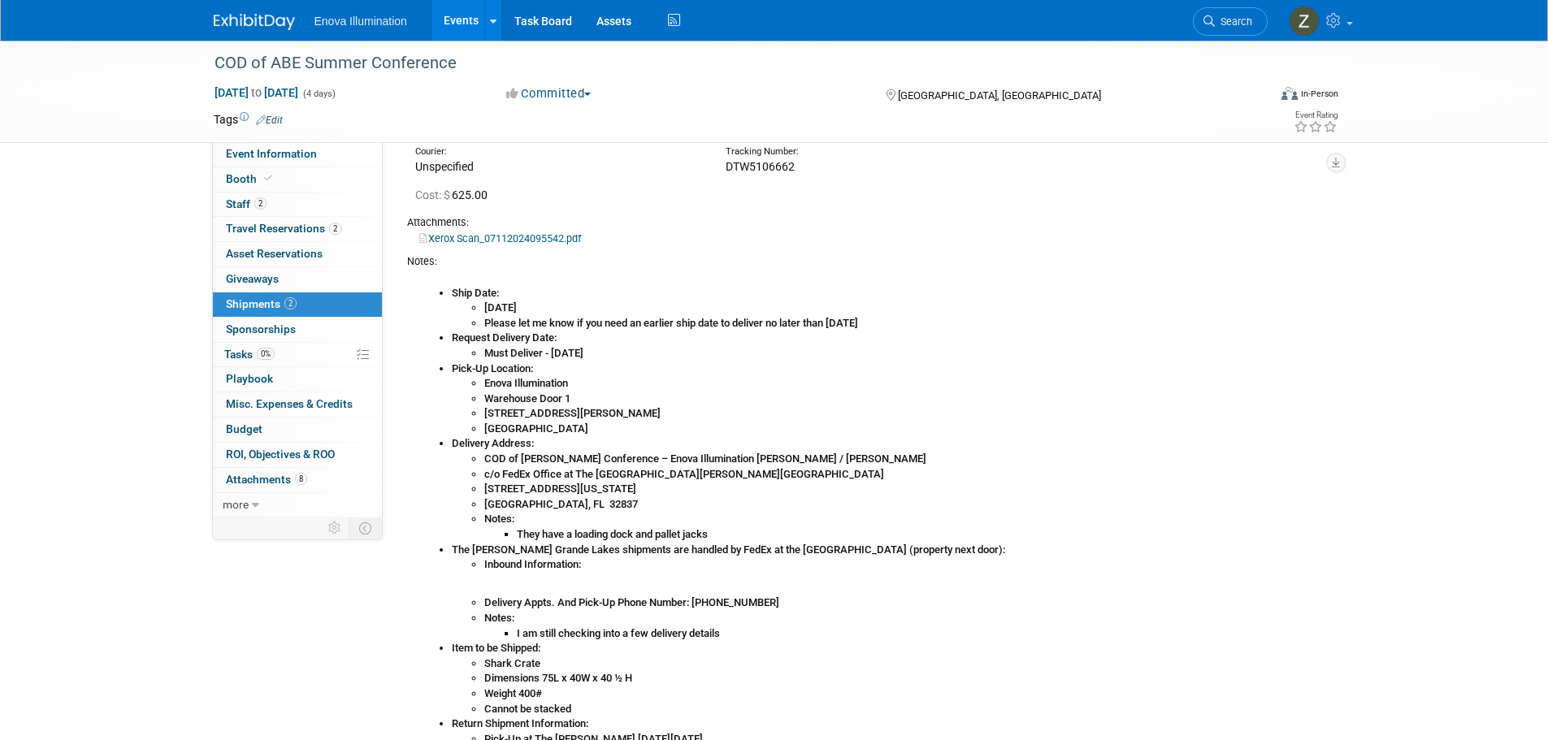
scroll to position [81, 0]
